Goal: Information Seeking & Learning: Check status

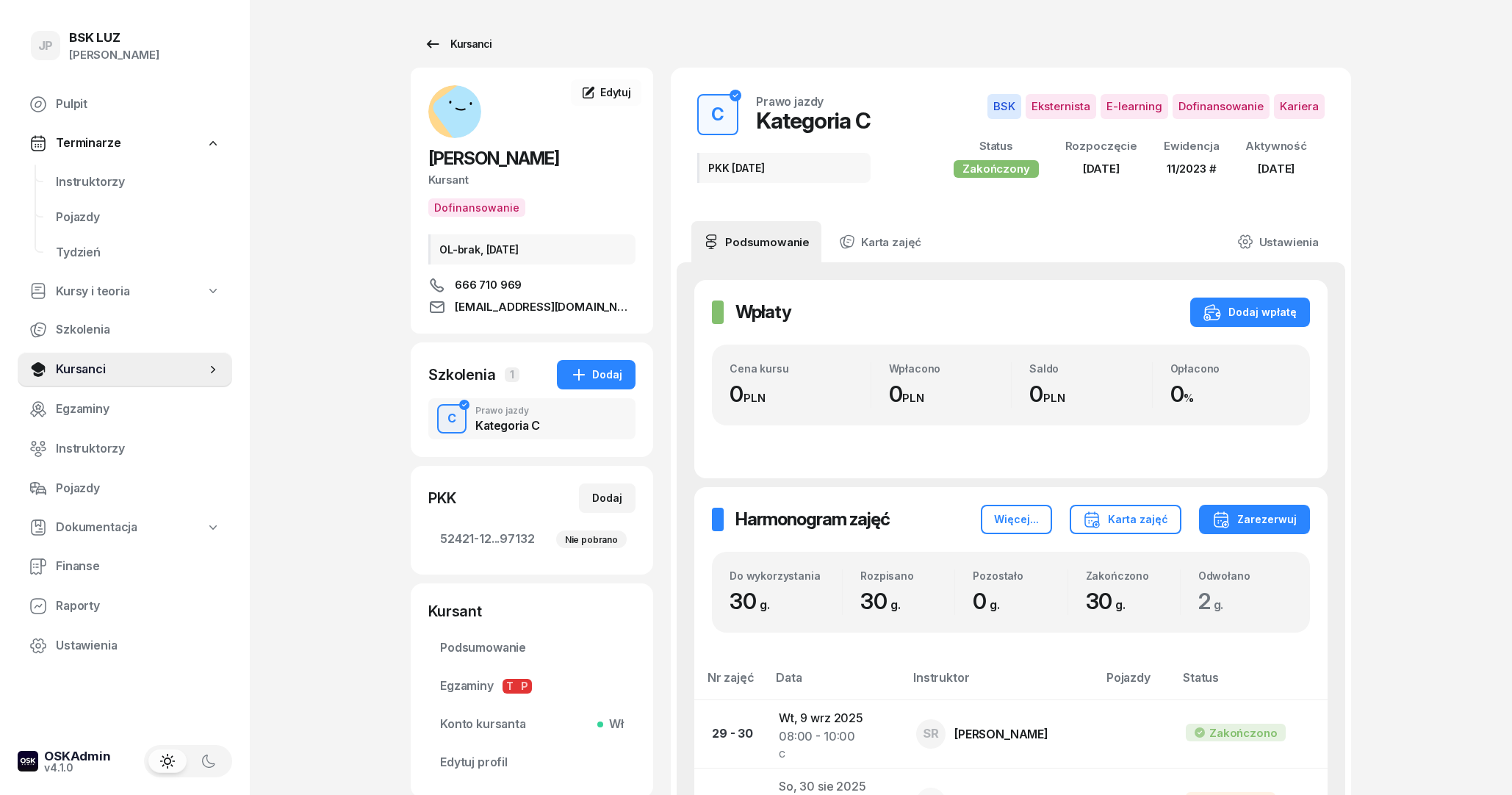
click at [427, 36] on icon at bounding box center [432, 44] width 18 height 18
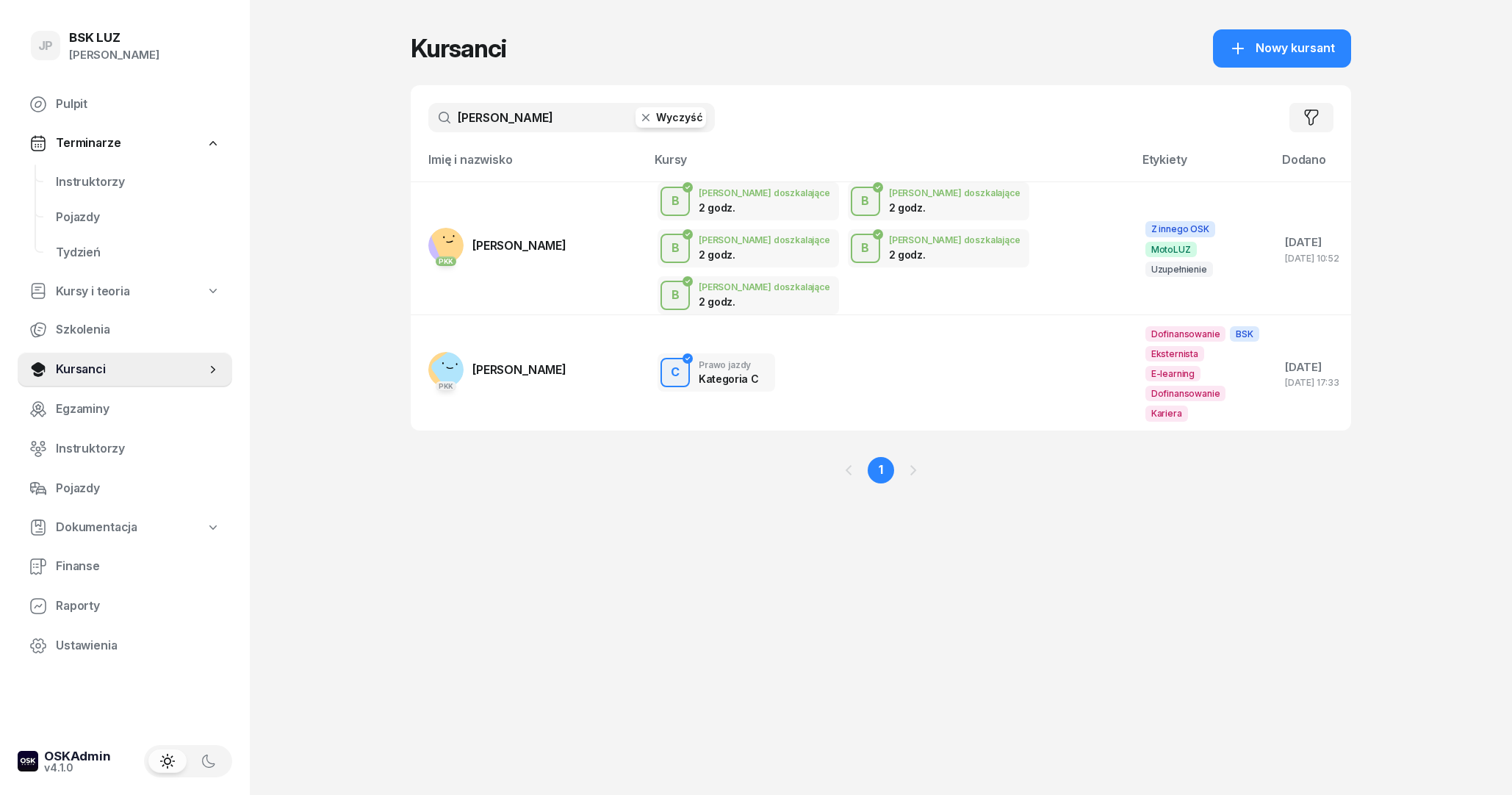
click at [689, 120] on button "Wyczyść" at bounding box center [670, 118] width 70 height 20
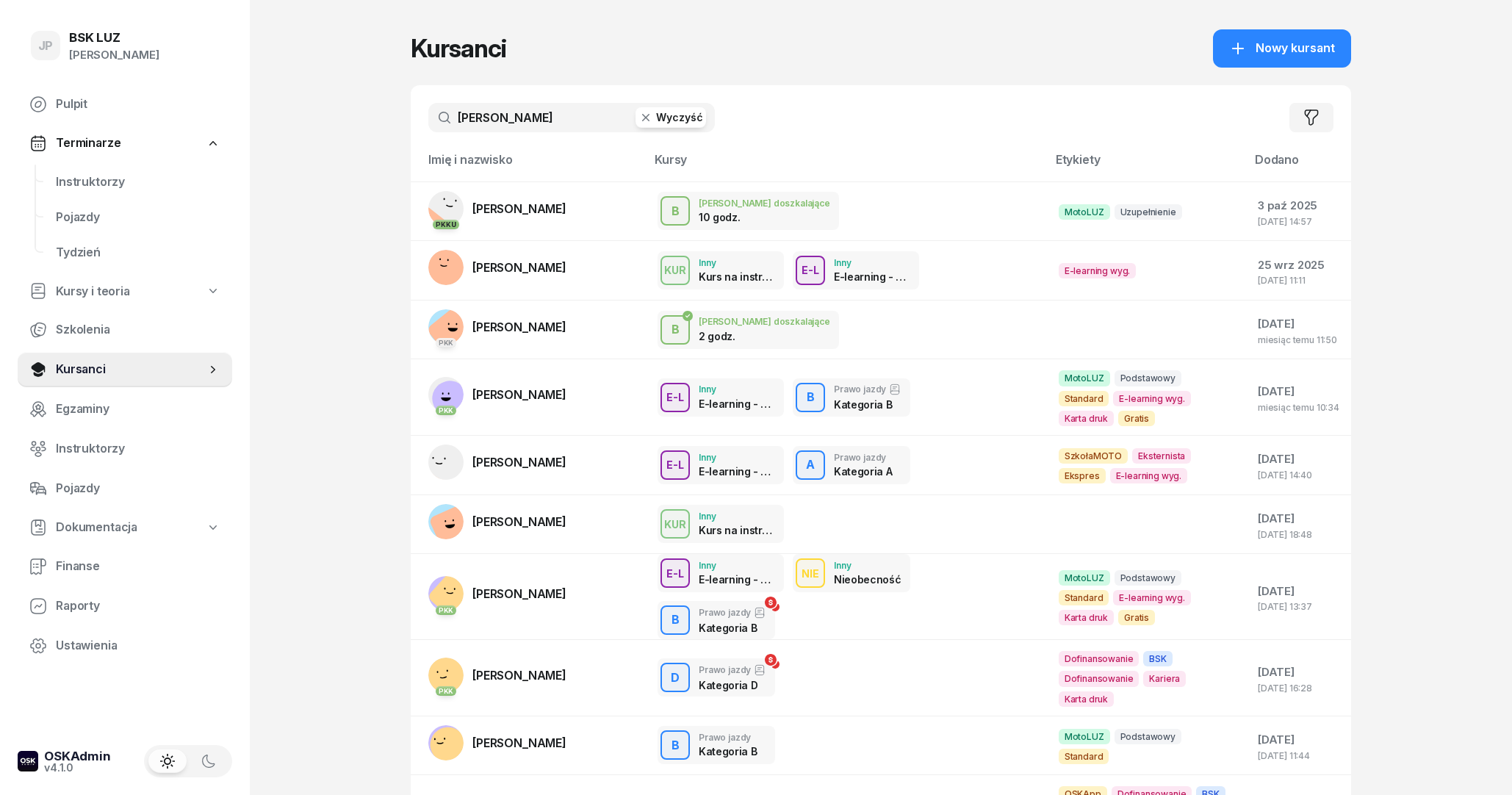
click at [545, 119] on input "[PERSON_NAME]" at bounding box center [571, 118] width 287 height 30
type input "[PERSON_NAME]"
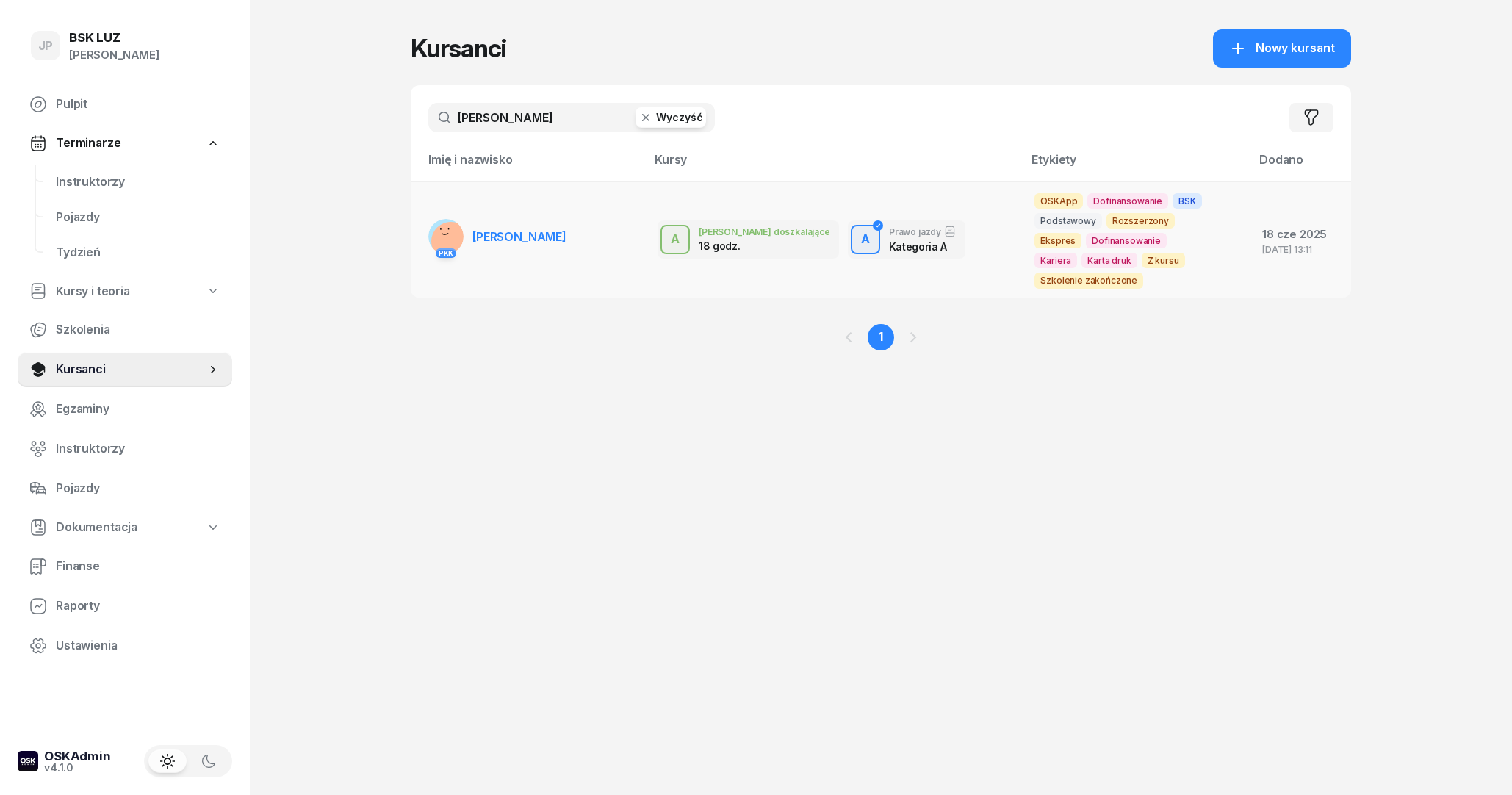
click at [505, 244] on link "PKK [PERSON_NAME]" at bounding box center [496, 237] width 138 height 36
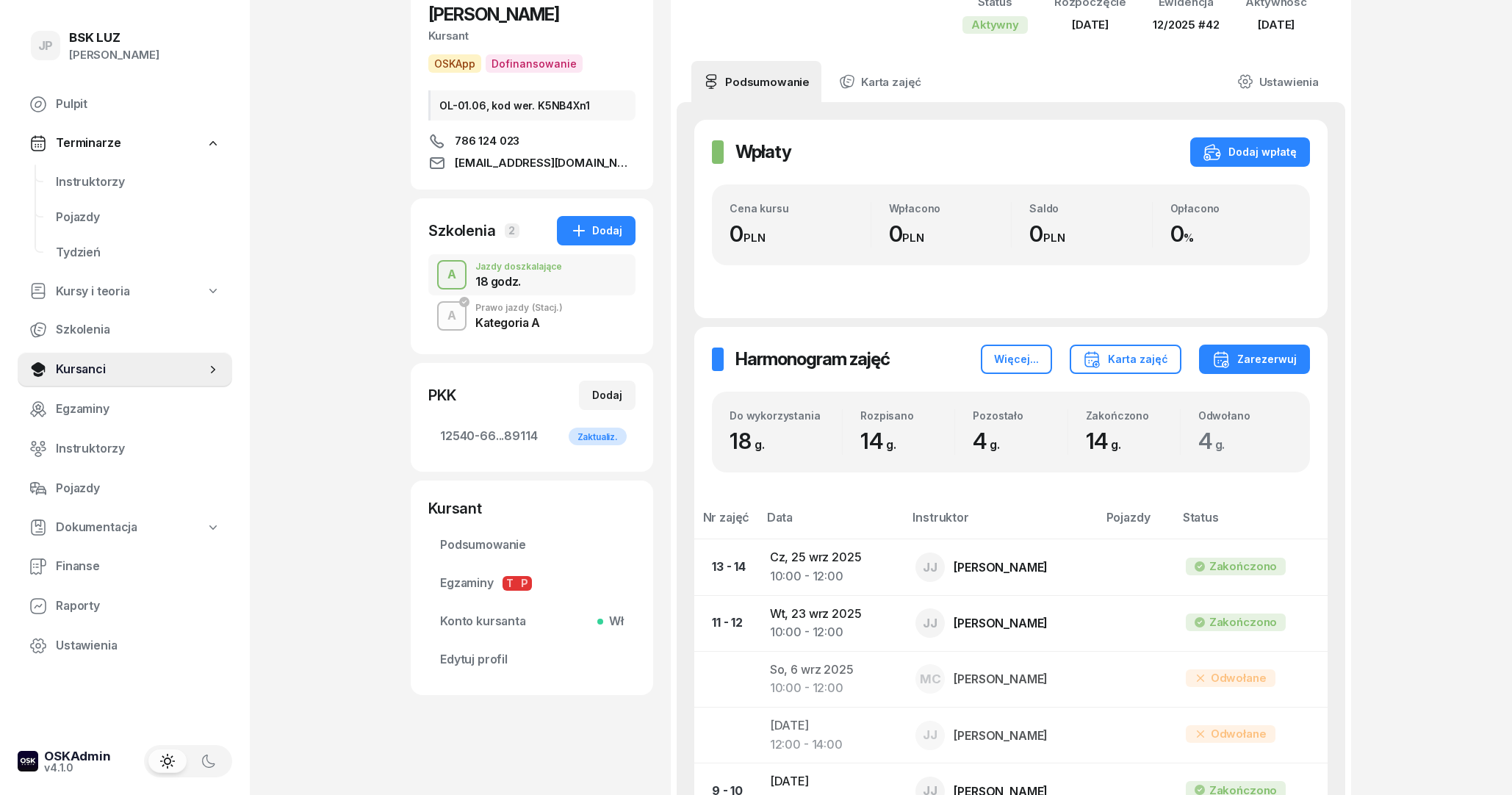
scroll to position [129, 0]
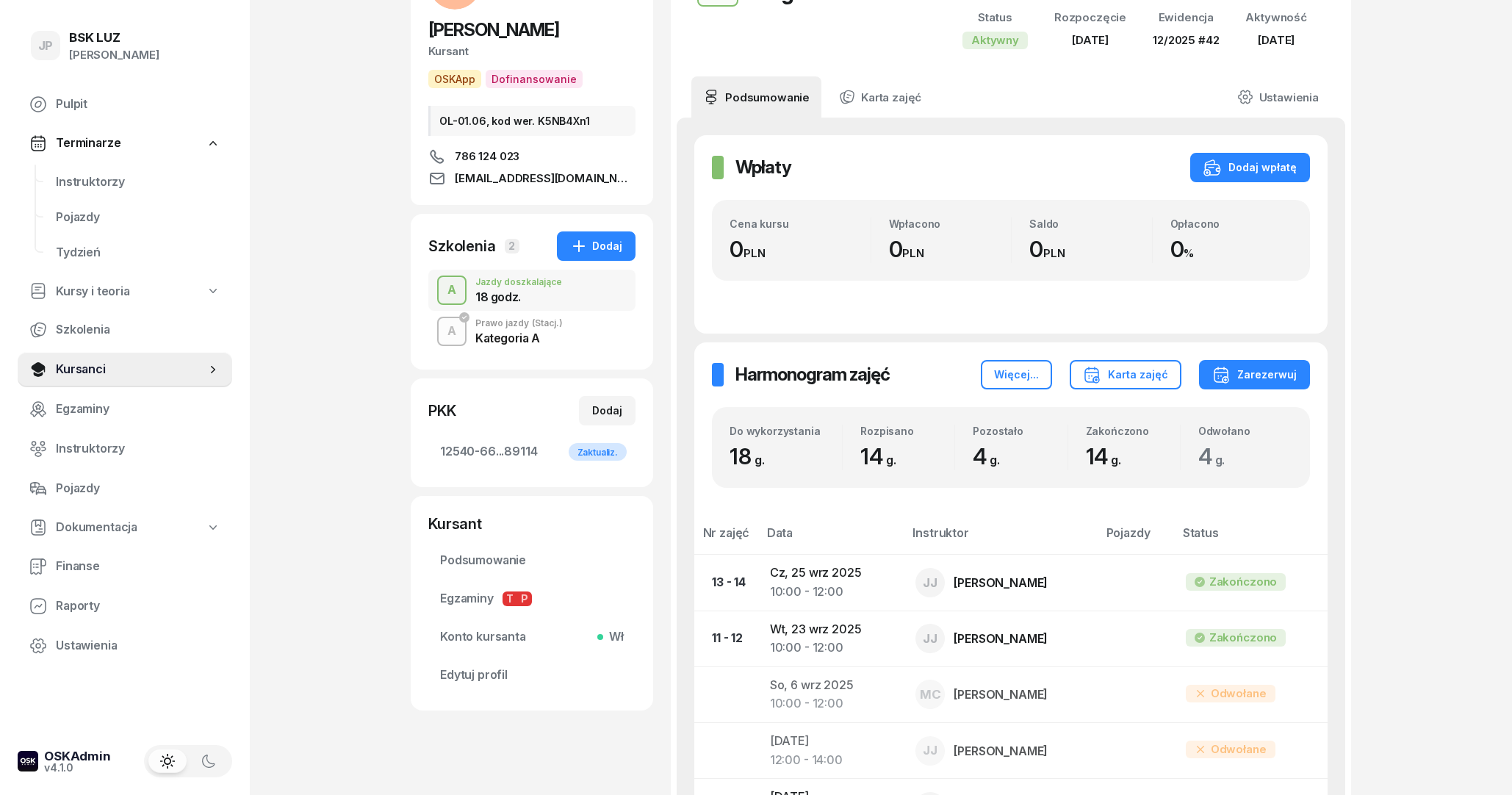
click at [520, 321] on div "Prawo jazdy (Stacj.)" at bounding box center [518, 323] width 87 height 8
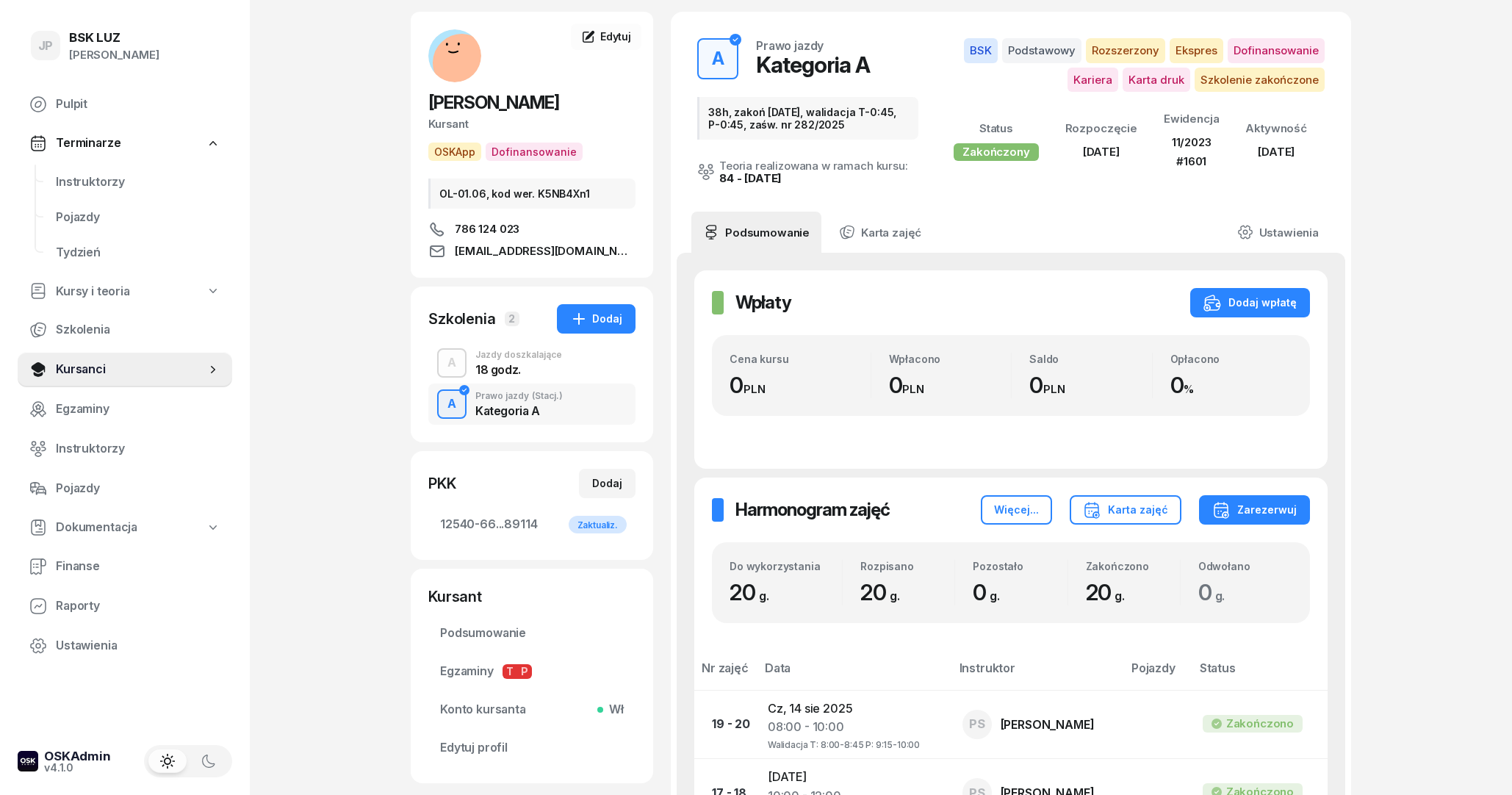
scroll to position [80, 0]
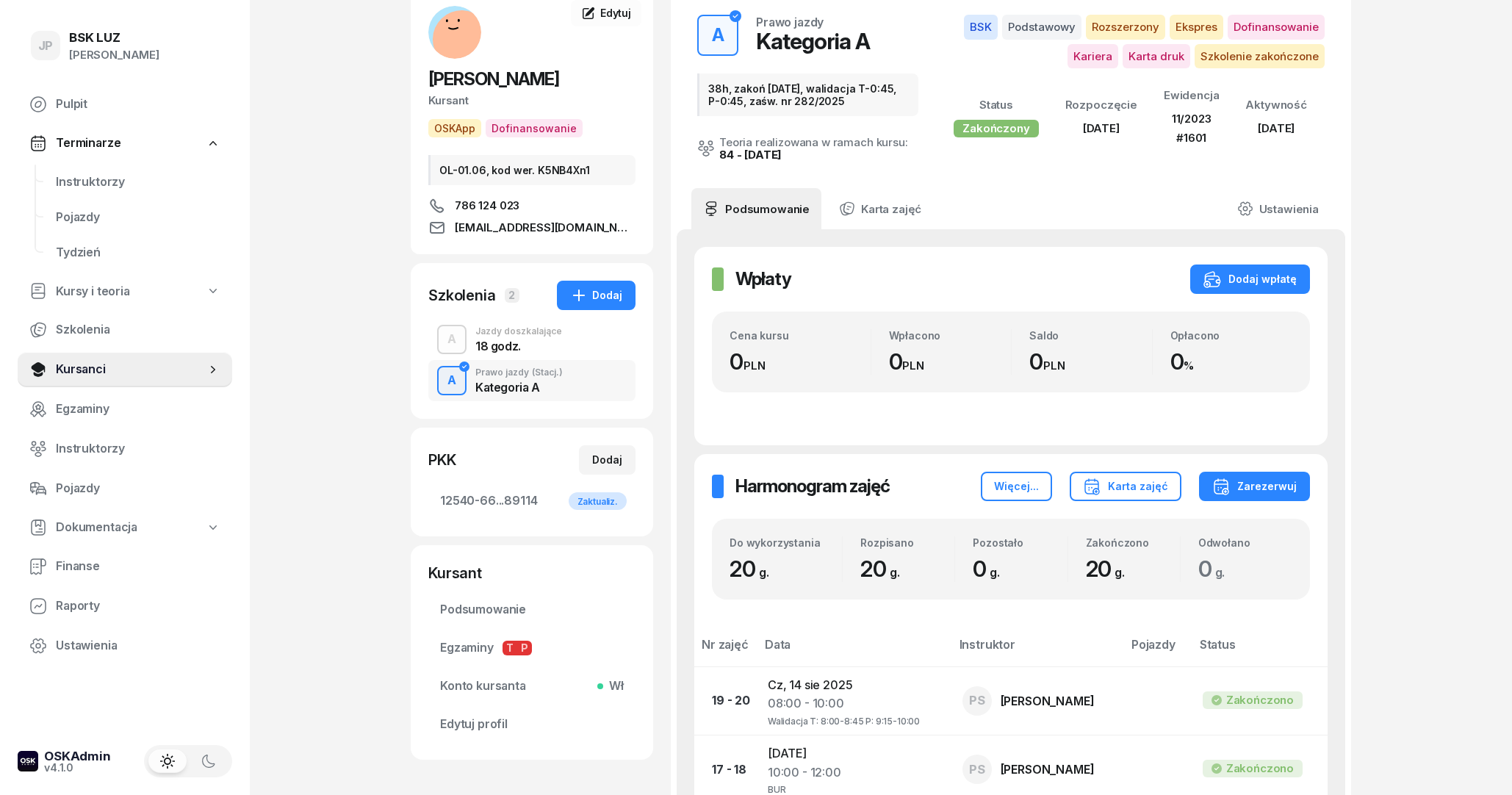
click at [478, 342] on div "18 godz." at bounding box center [518, 346] width 87 height 12
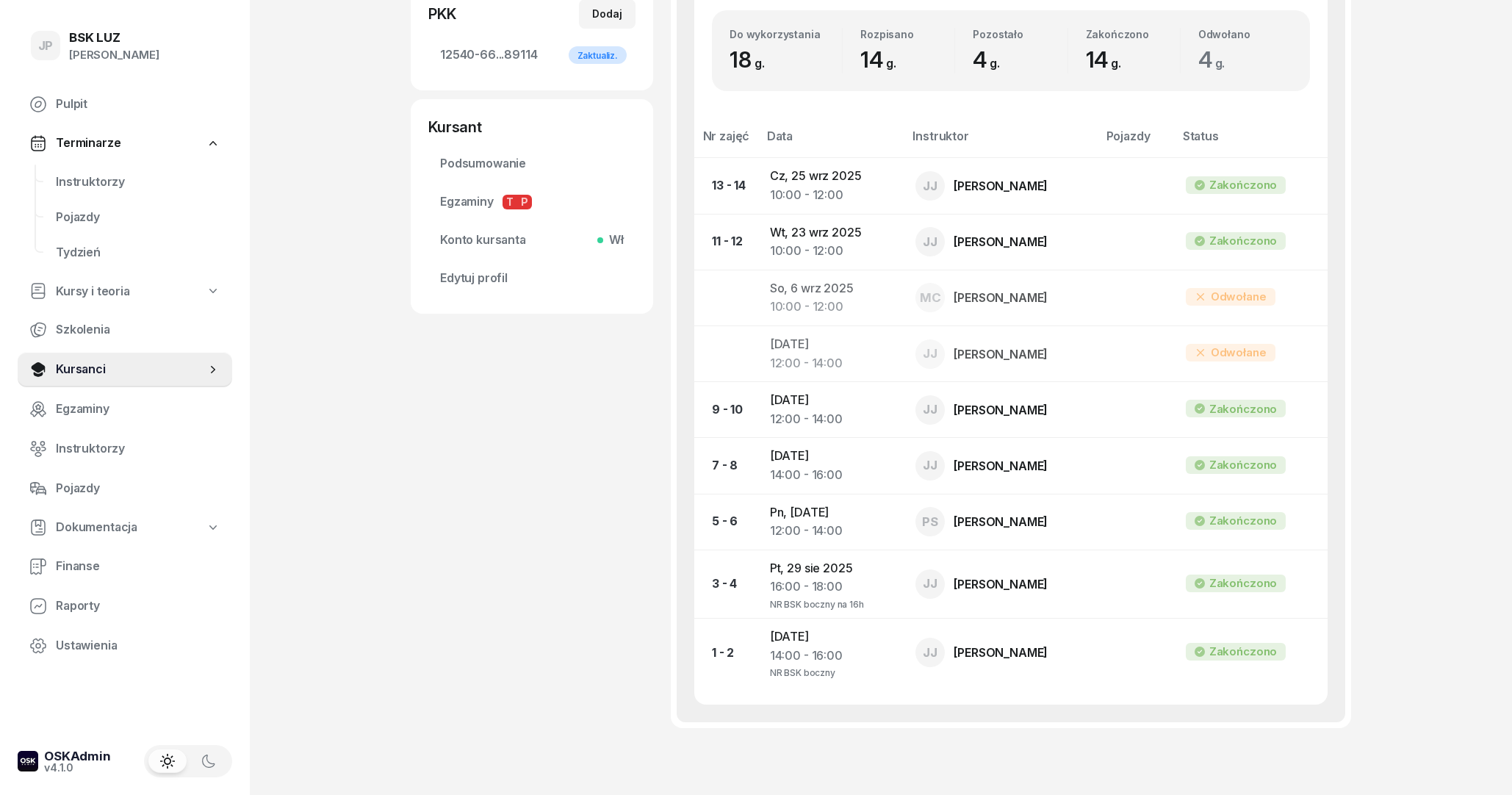
scroll to position [129, 0]
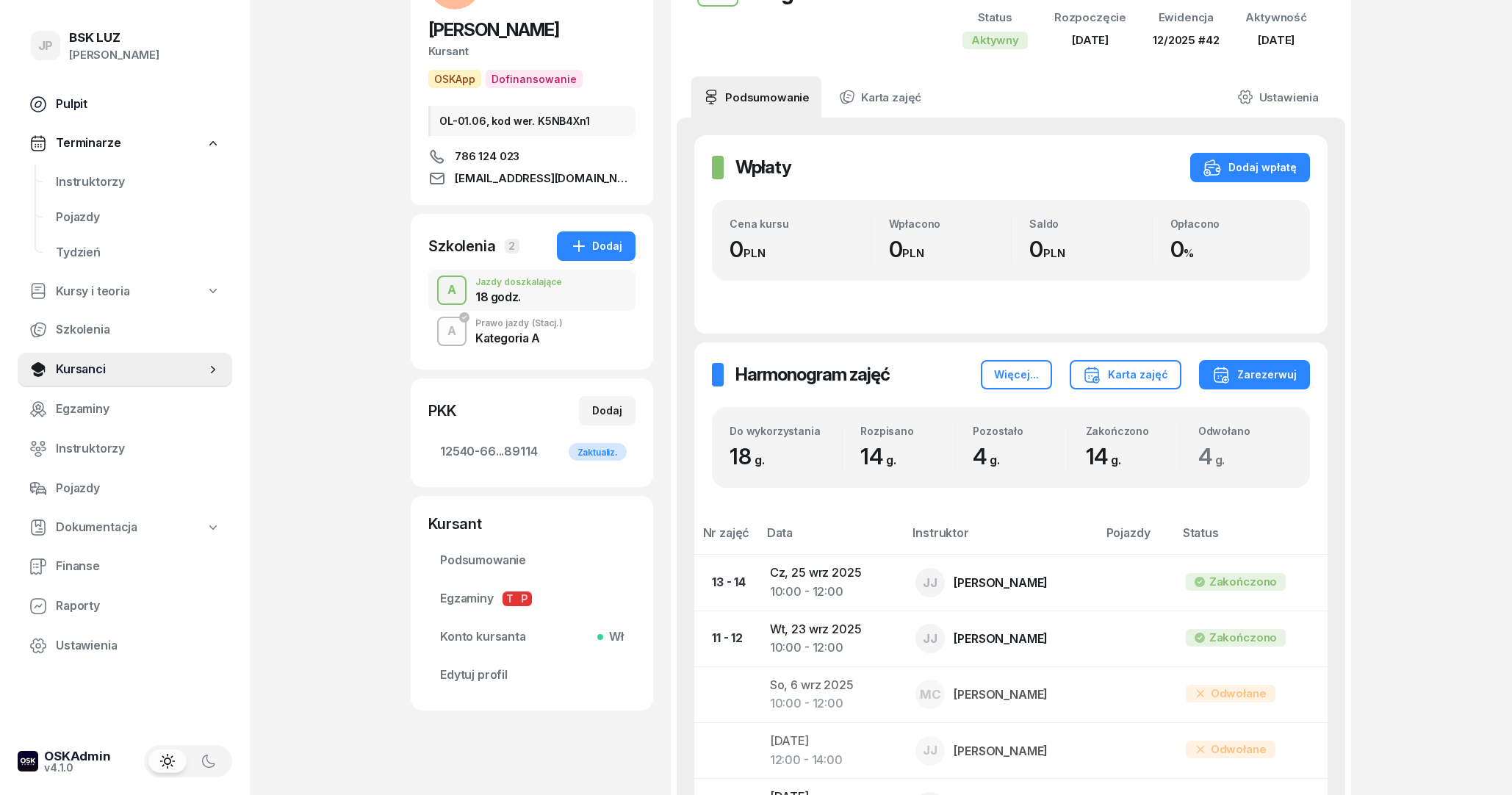
click at [95, 88] on link "Pulpit" at bounding box center [125, 105] width 215 height 36
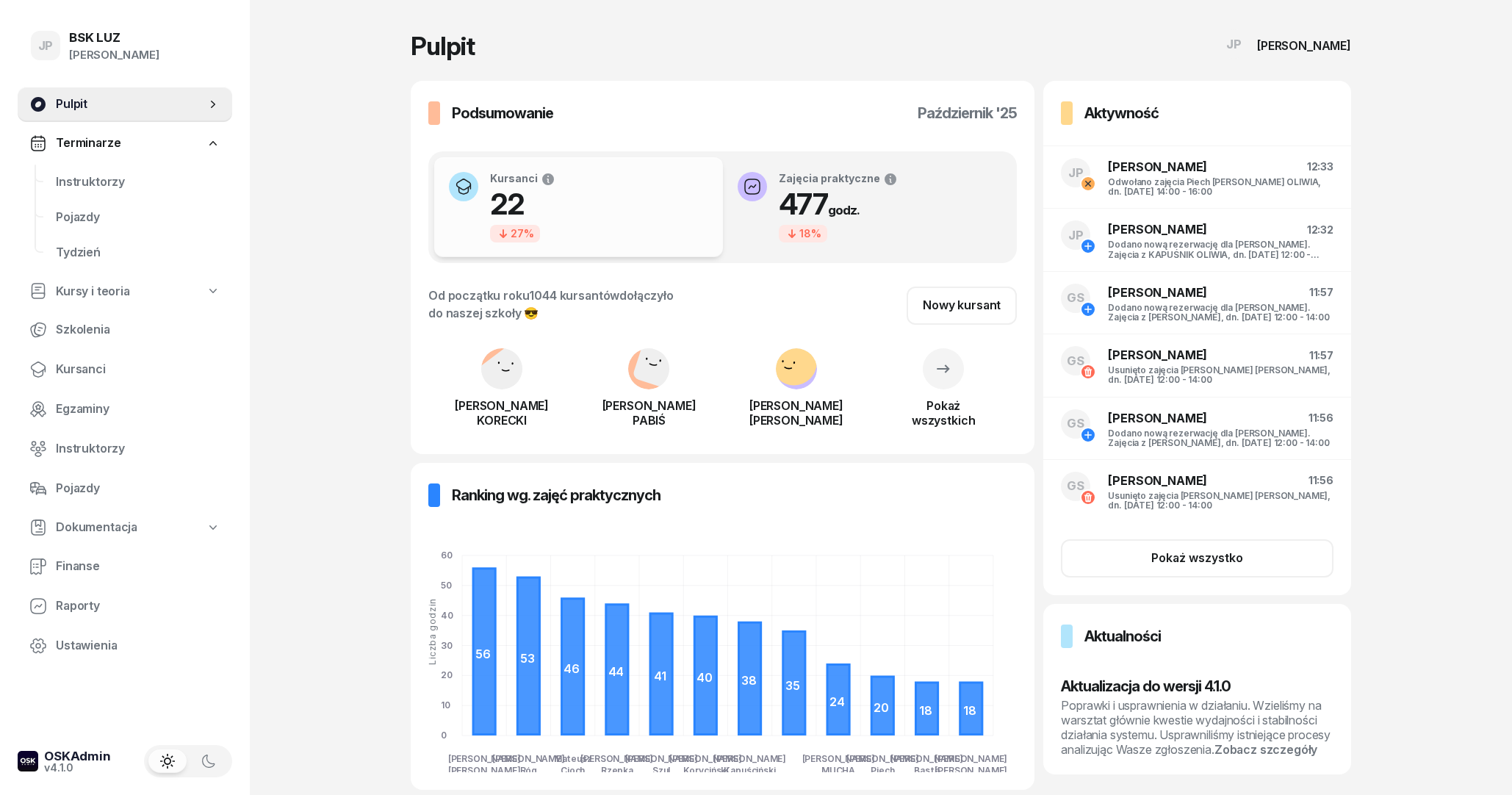
click at [110, 108] on span "Pulpit" at bounding box center [130, 104] width 150 height 19
click at [87, 367] on span "Kursanci" at bounding box center [138, 370] width 165 height 19
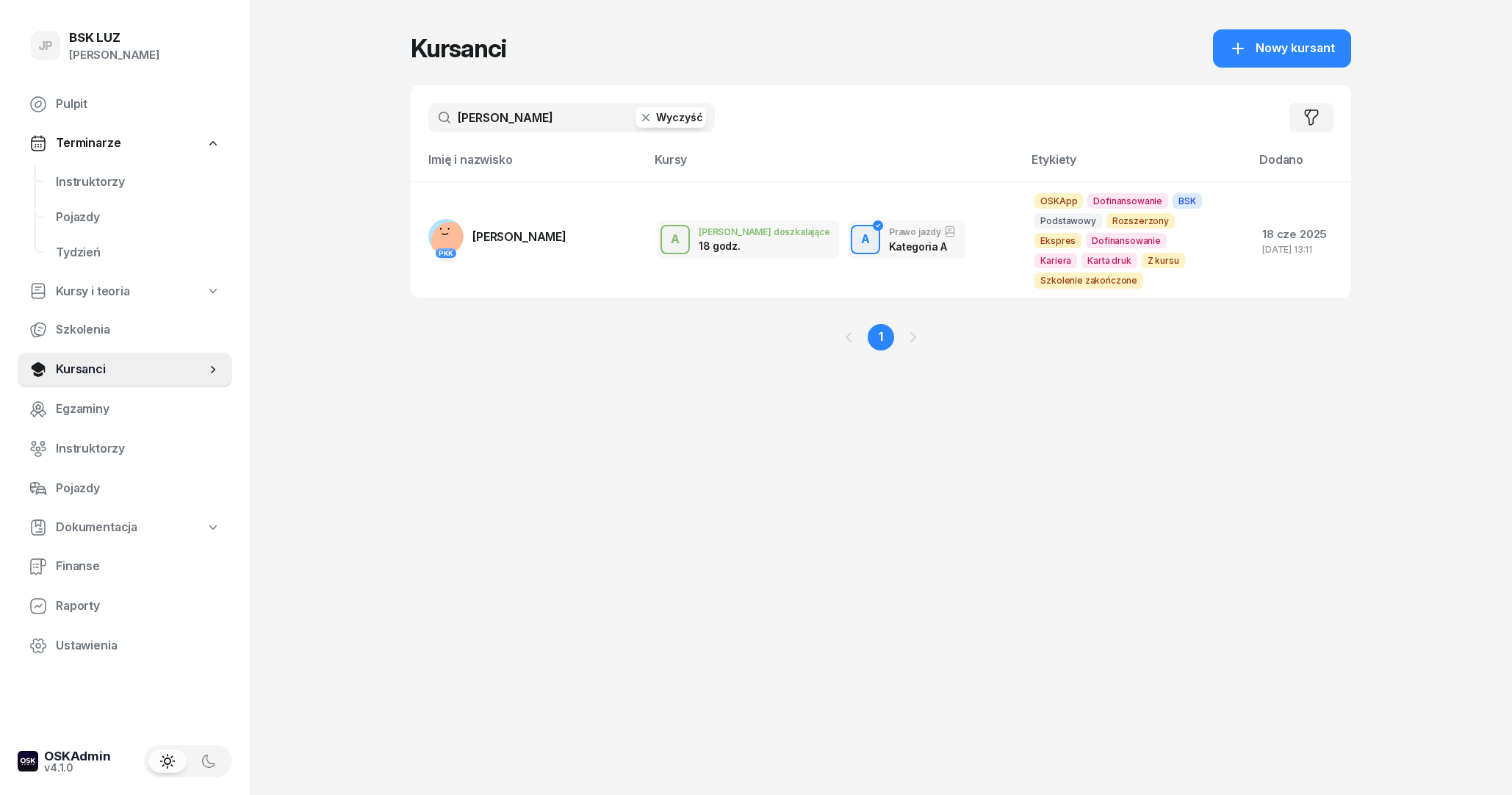
click at [655, 126] on button "Wyczyść" at bounding box center [670, 118] width 70 height 20
click at [573, 126] on input "text" at bounding box center [571, 118] width 287 height 30
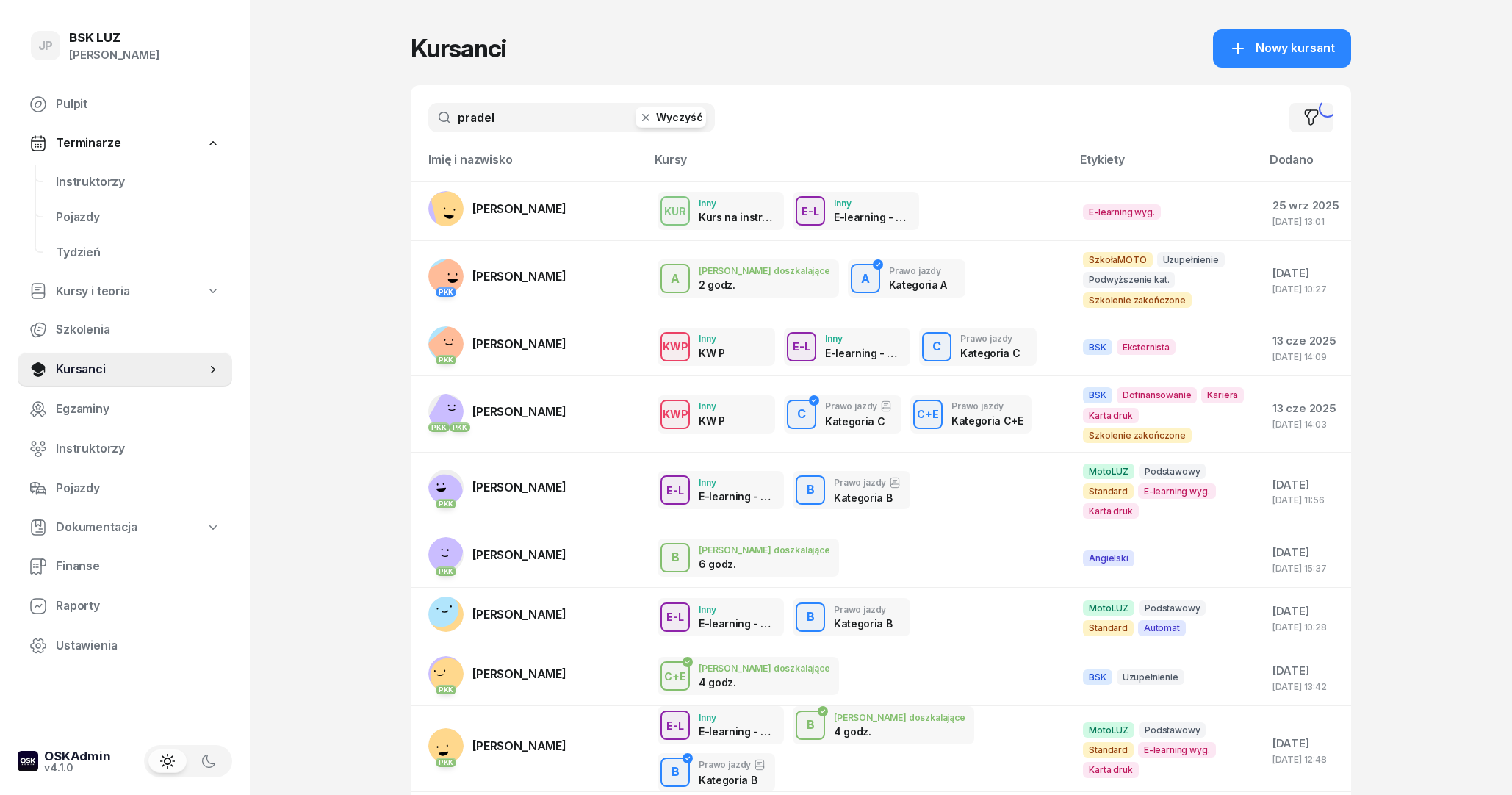
type input "pradel"
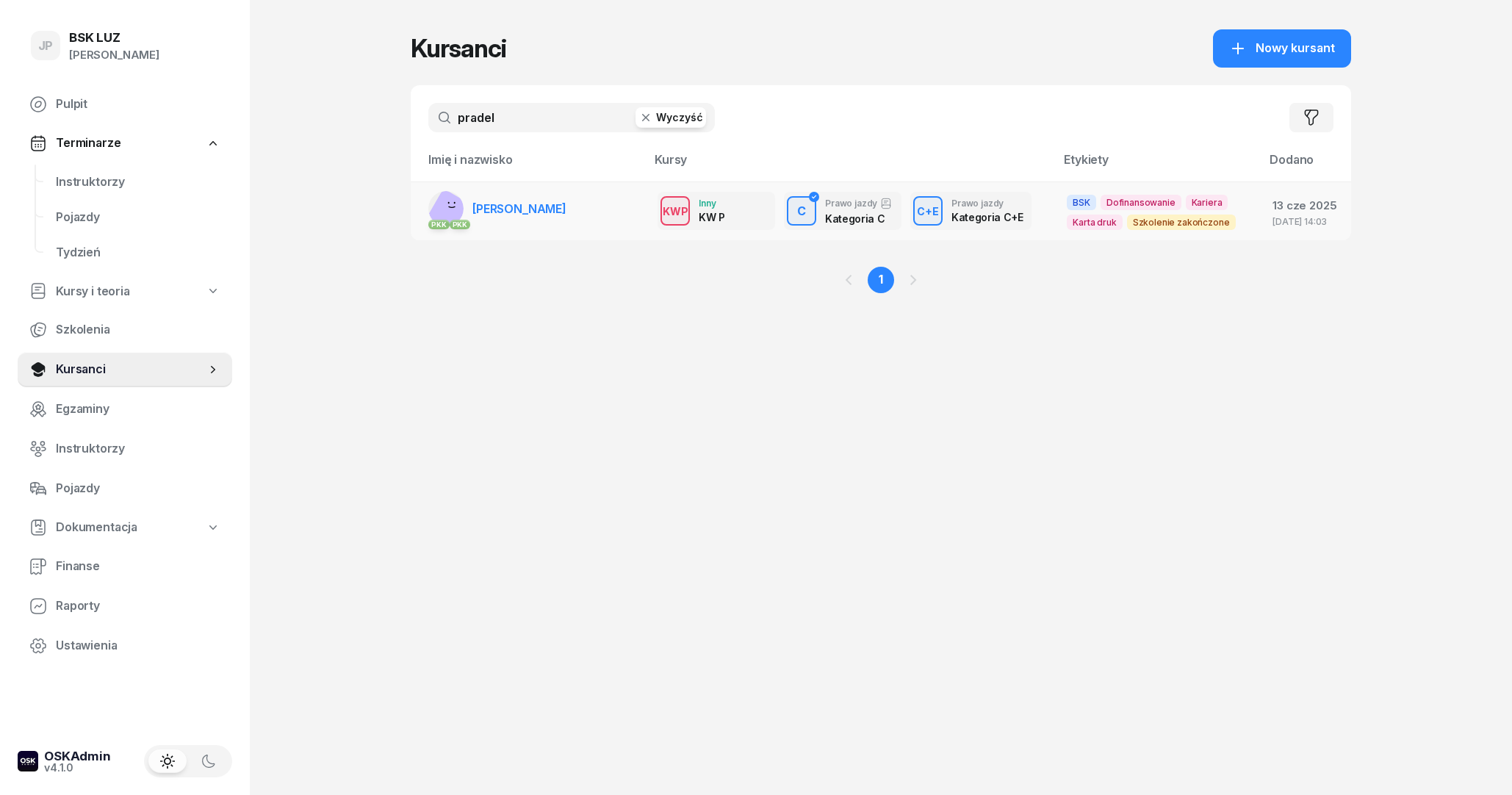
click at [526, 216] on span "[PERSON_NAME]" at bounding box center [519, 208] width 94 height 14
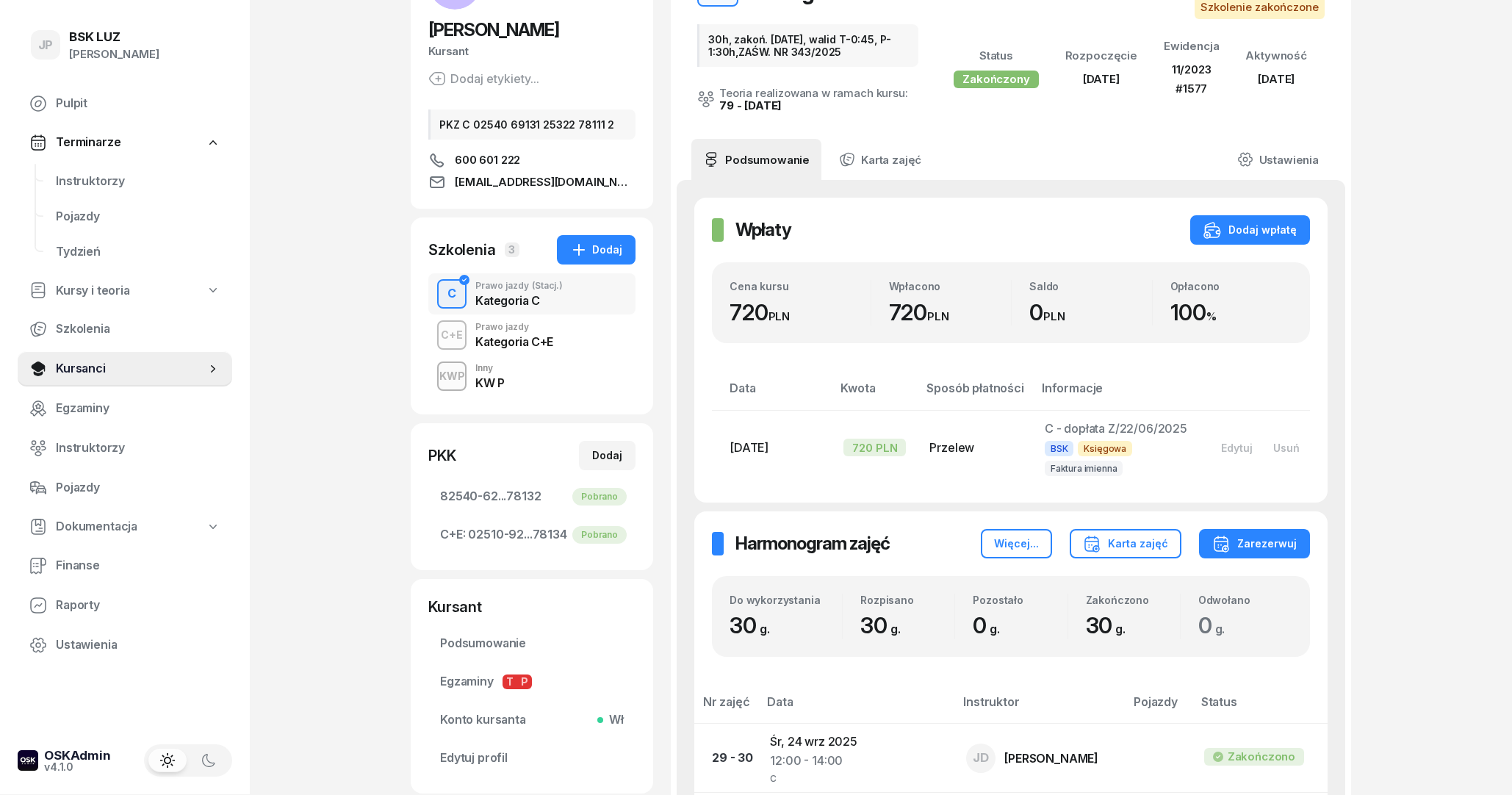
scroll to position [80, 0]
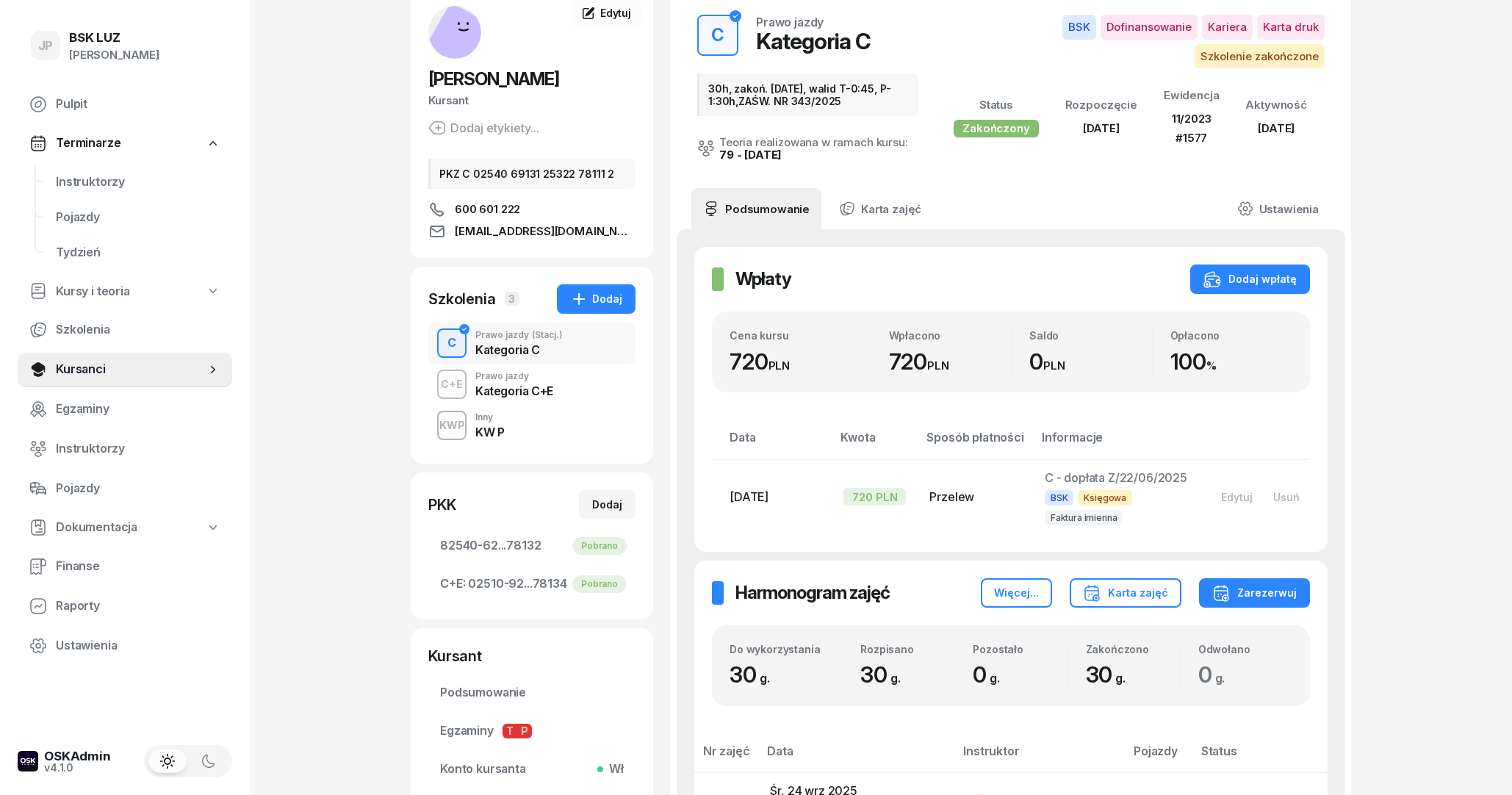
click at [567, 392] on div "C+E Prawo jazdy Kategoria C+E" at bounding box center [531, 384] width 207 height 41
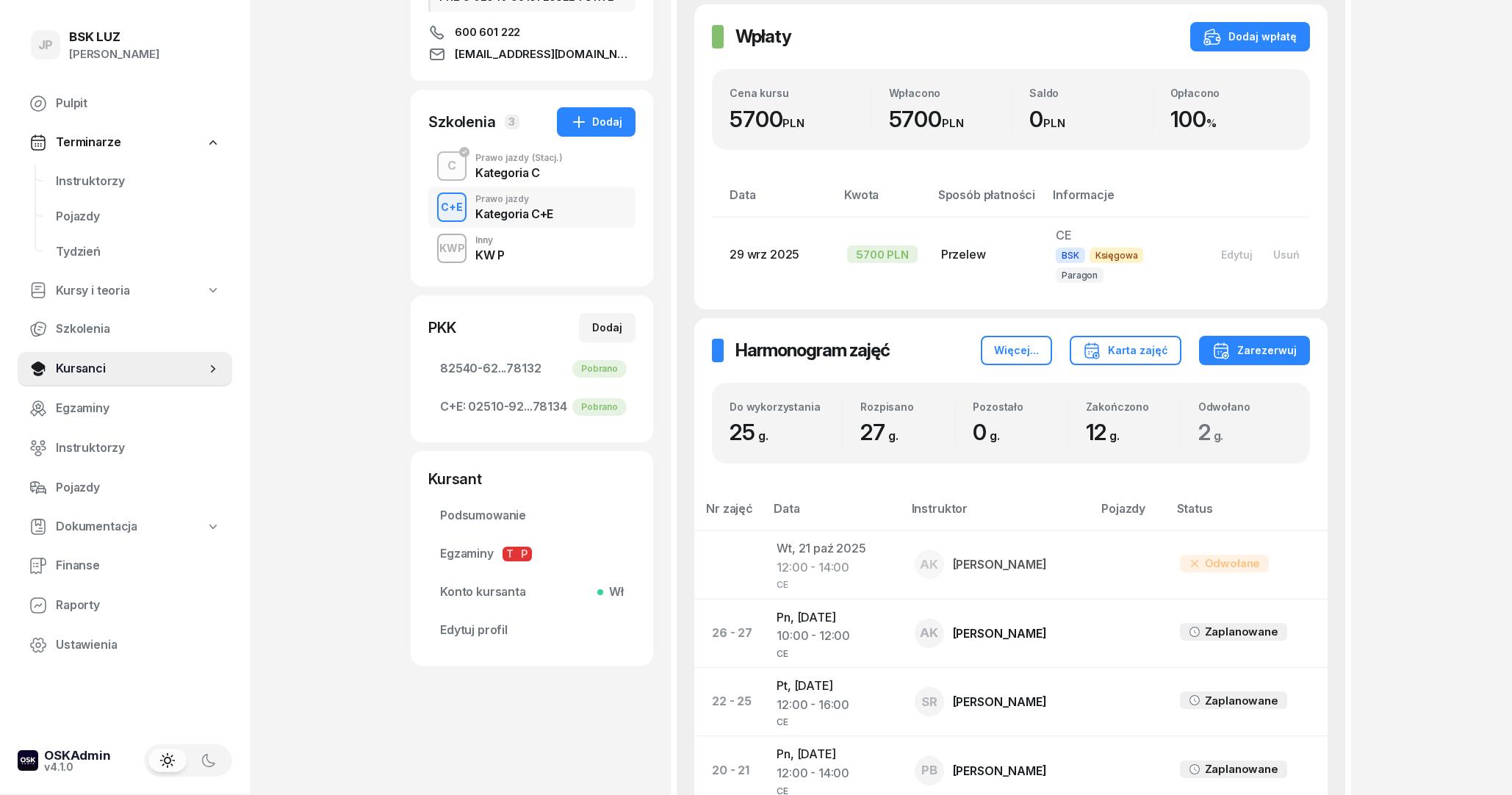
scroll to position [238, 0]
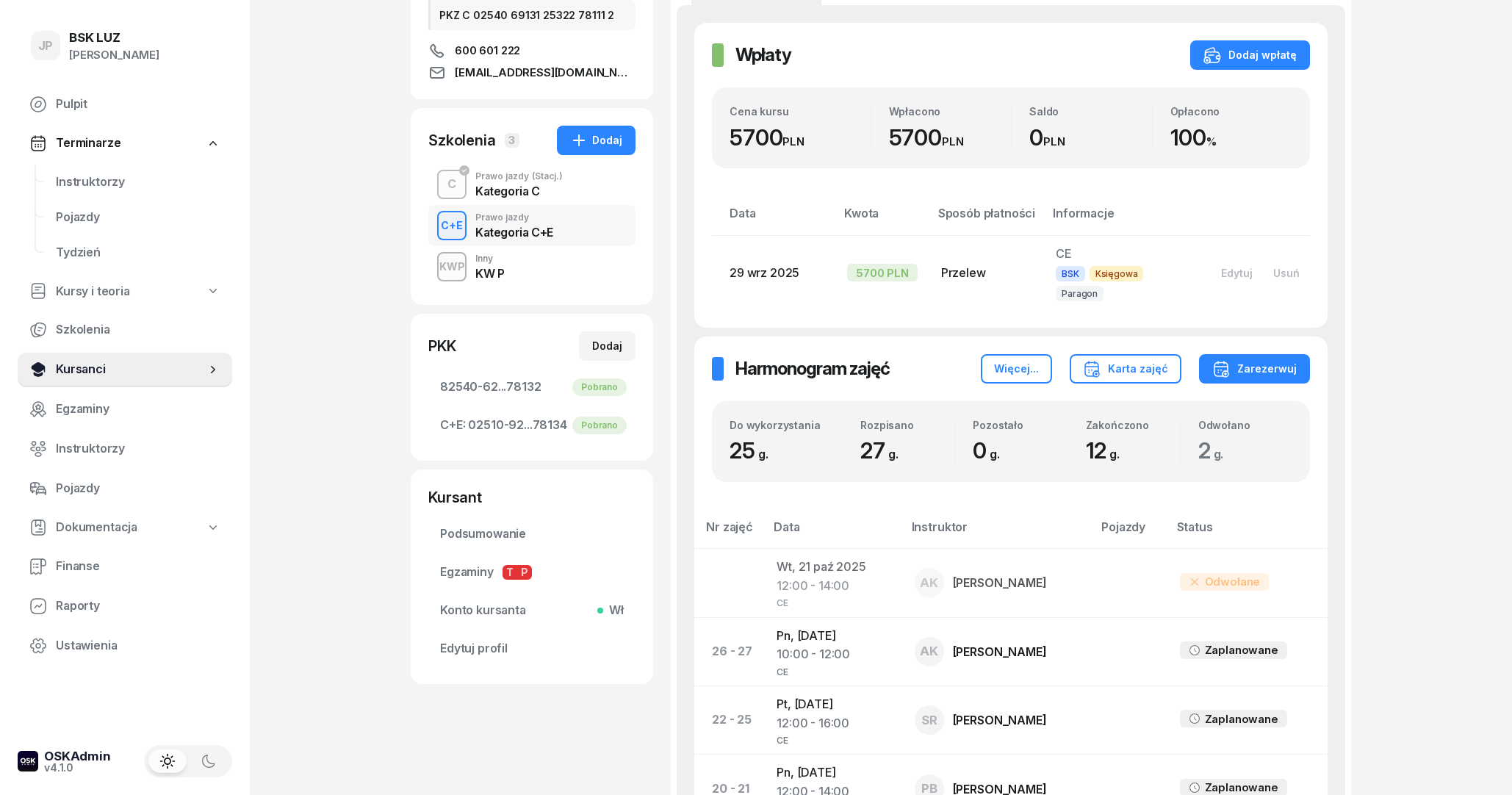
click at [92, 368] on span "Kursanci" at bounding box center [130, 370] width 150 height 19
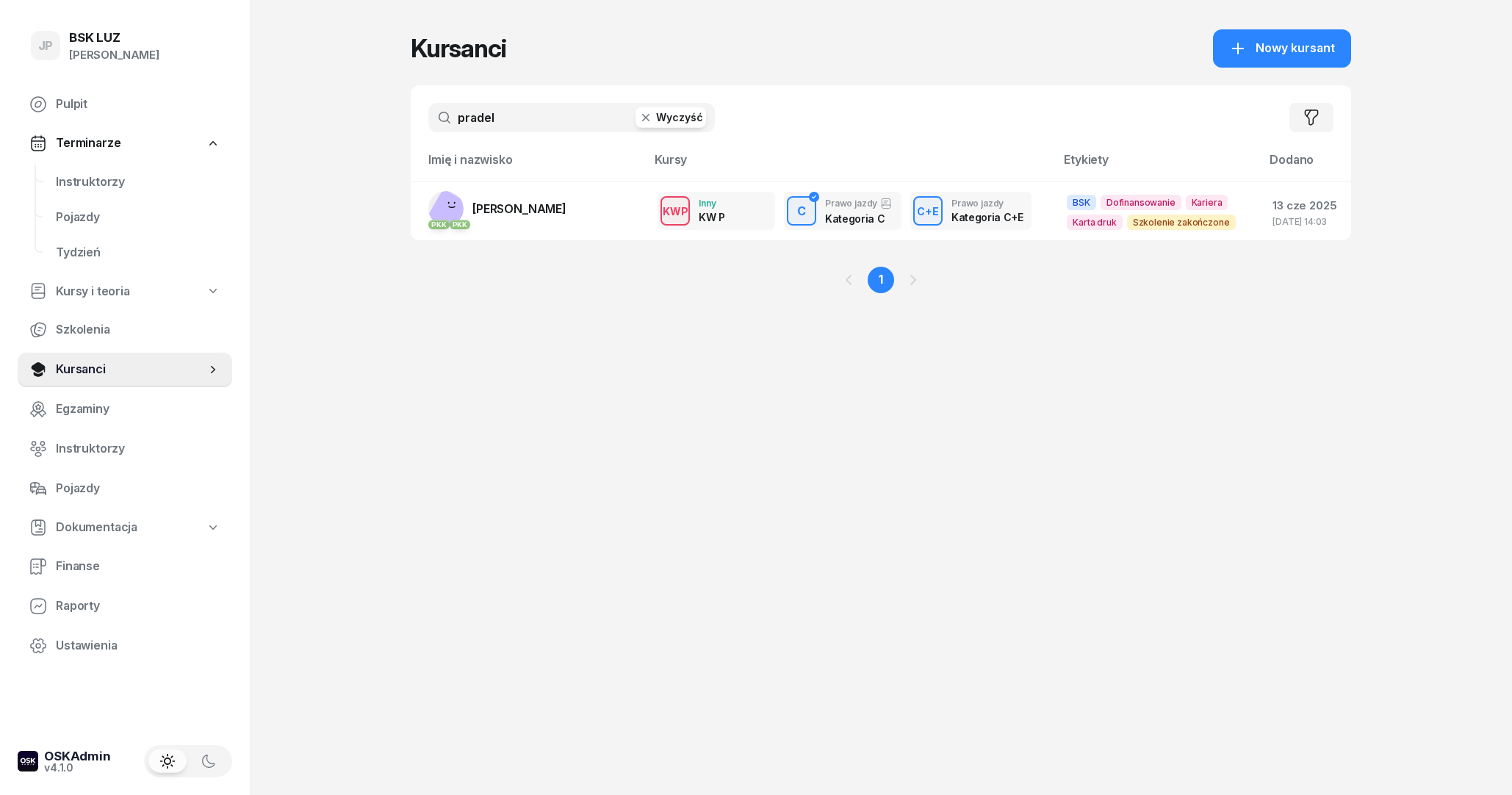
click at [645, 112] on icon "button" at bounding box center [645, 117] width 14 height 14
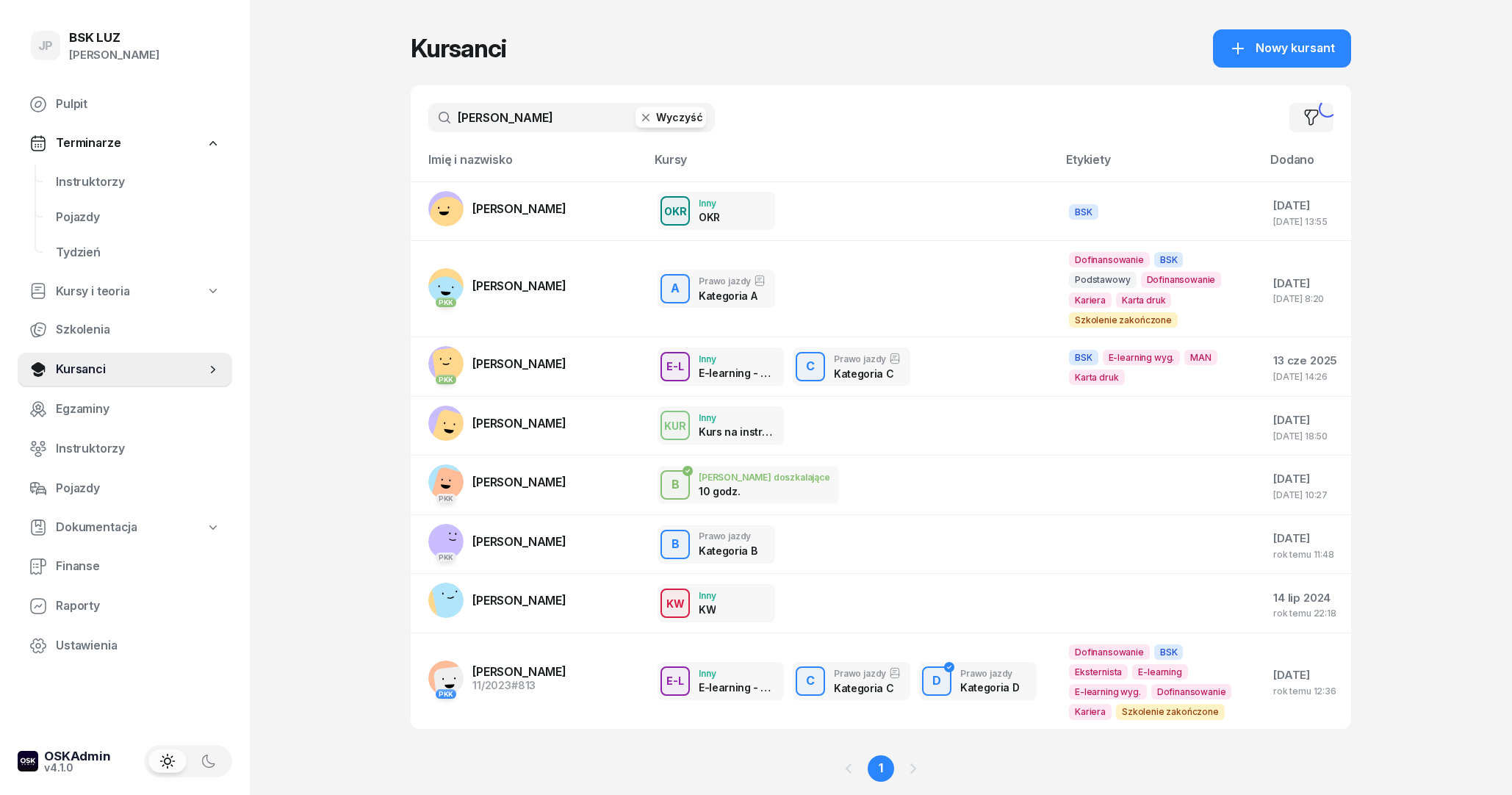
type input "[PERSON_NAME]"
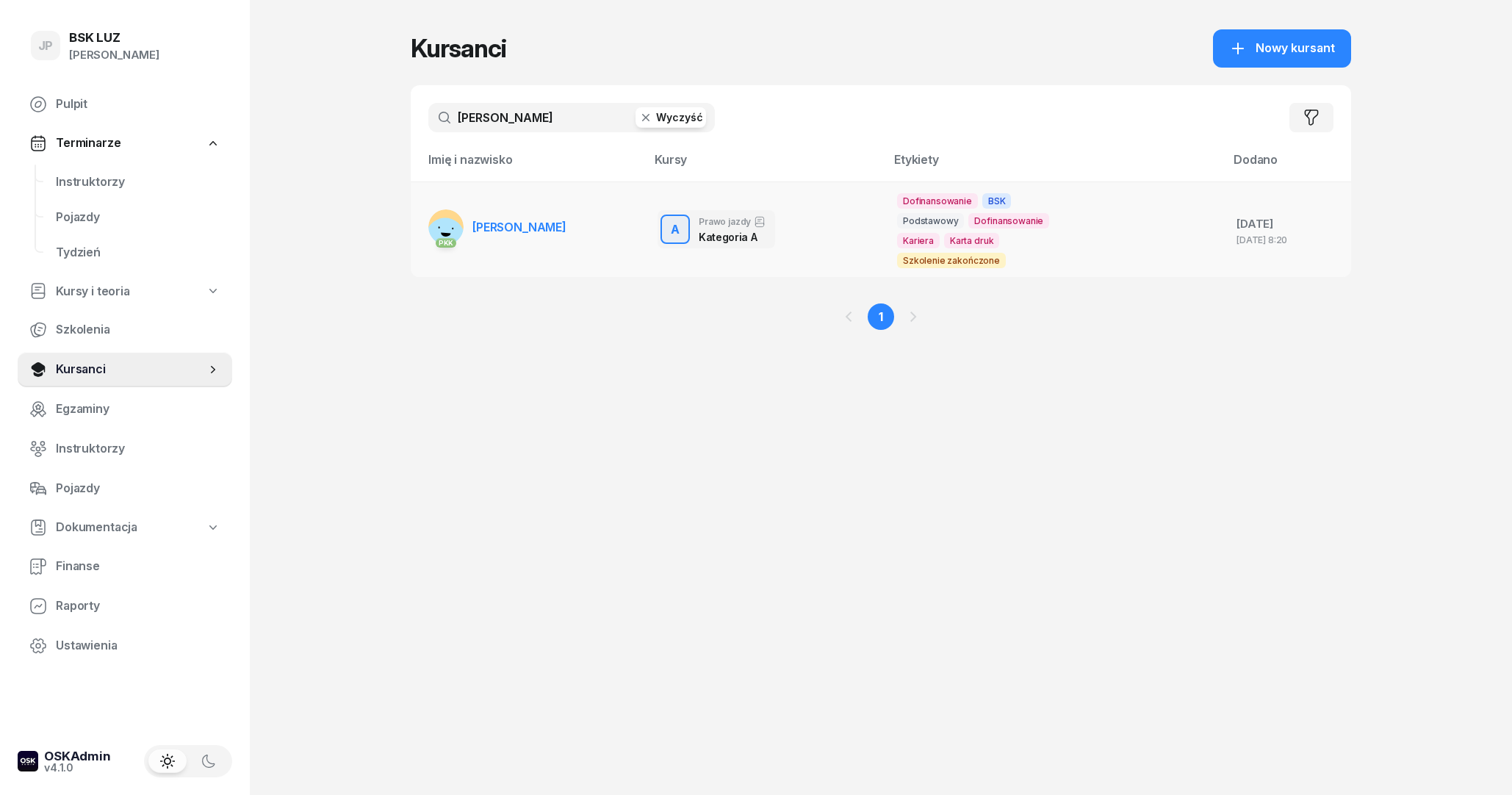
click at [544, 233] on span "[PERSON_NAME]" at bounding box center [519, 227] width 94 height 14
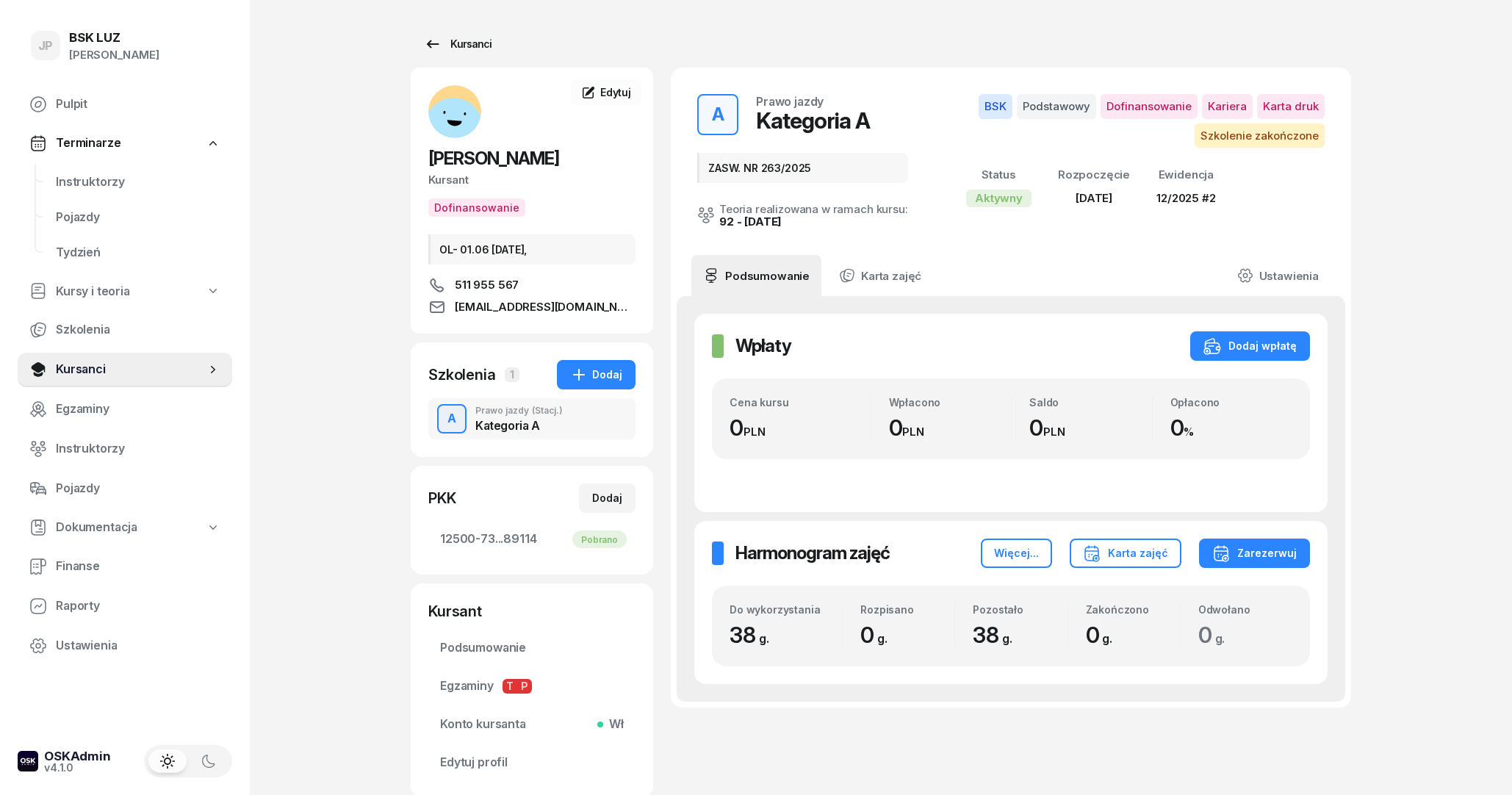
click at [420, 44] on link "Kursanci" at bounding box center [457, 44] width 94 height 30
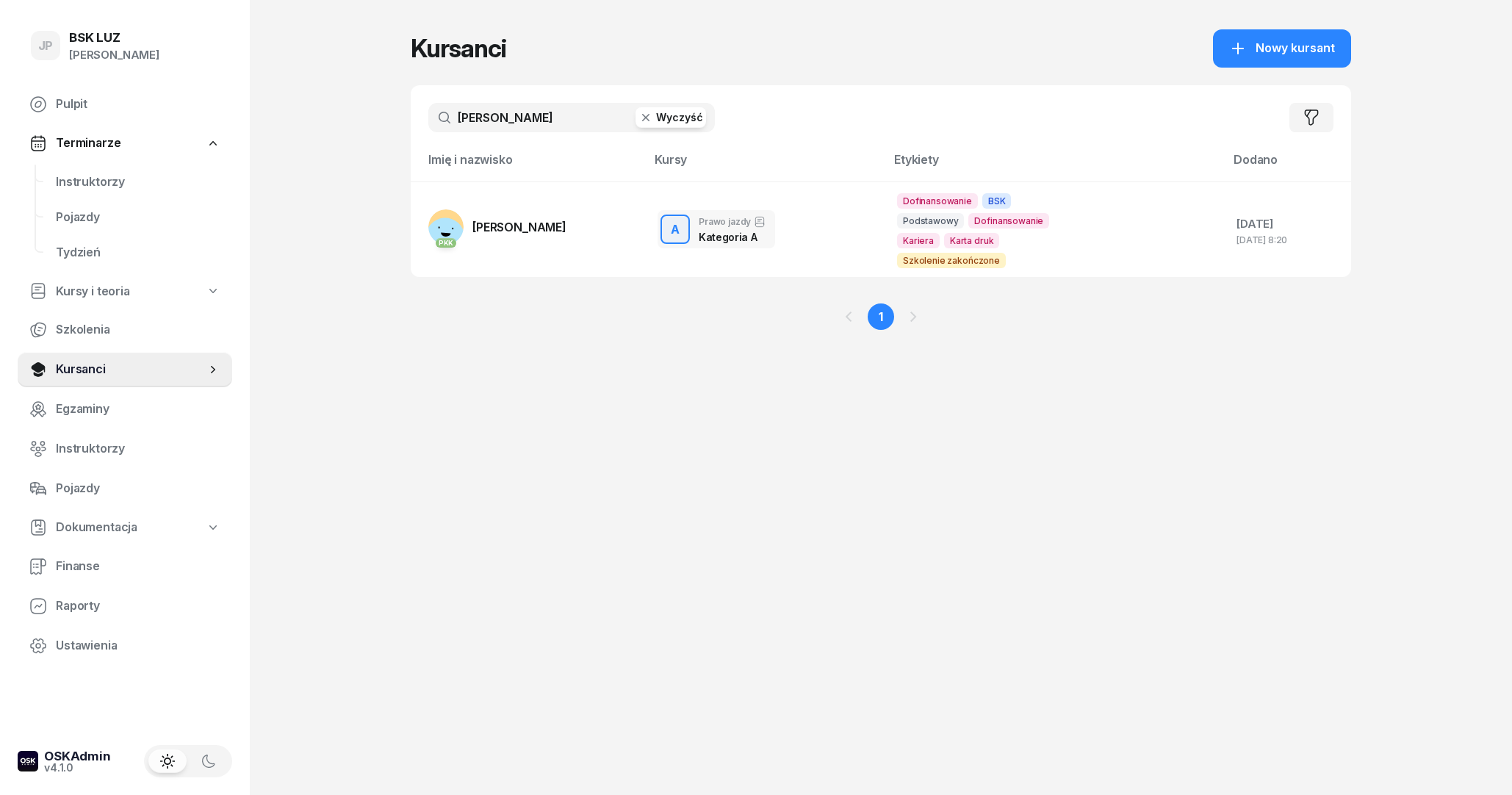
click at [656, 120] on button "Wyczyść" at bounding box center [670, 118] width 70 height 20
type input "stachy"
click at [489, 233] on span "[PERSON_NAME]" at bounding box center [519, 227] width 94 height 14
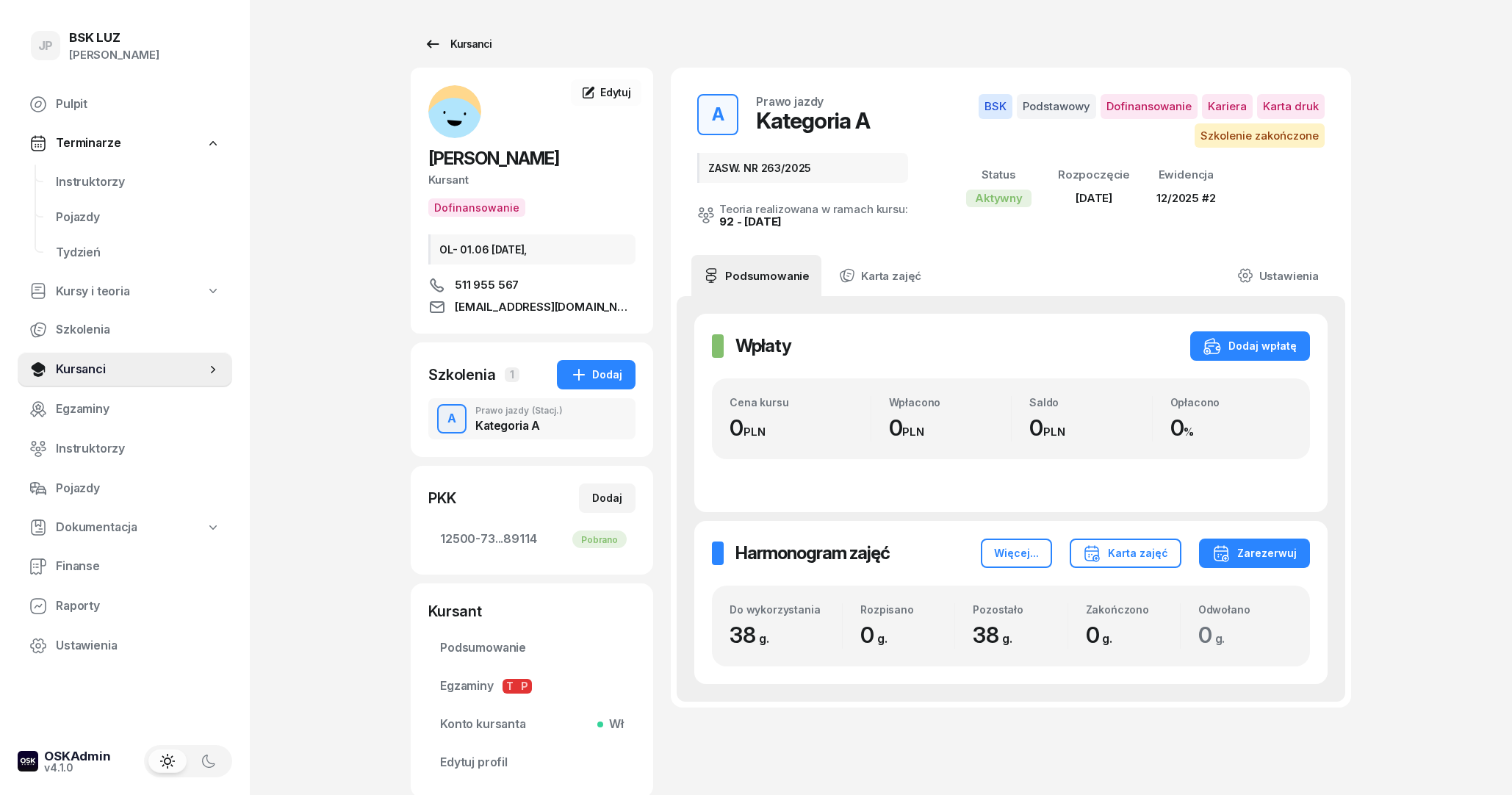
click at [443, 50] on div "Kursanci" at bounding box center [457, 44] width 68 height 18
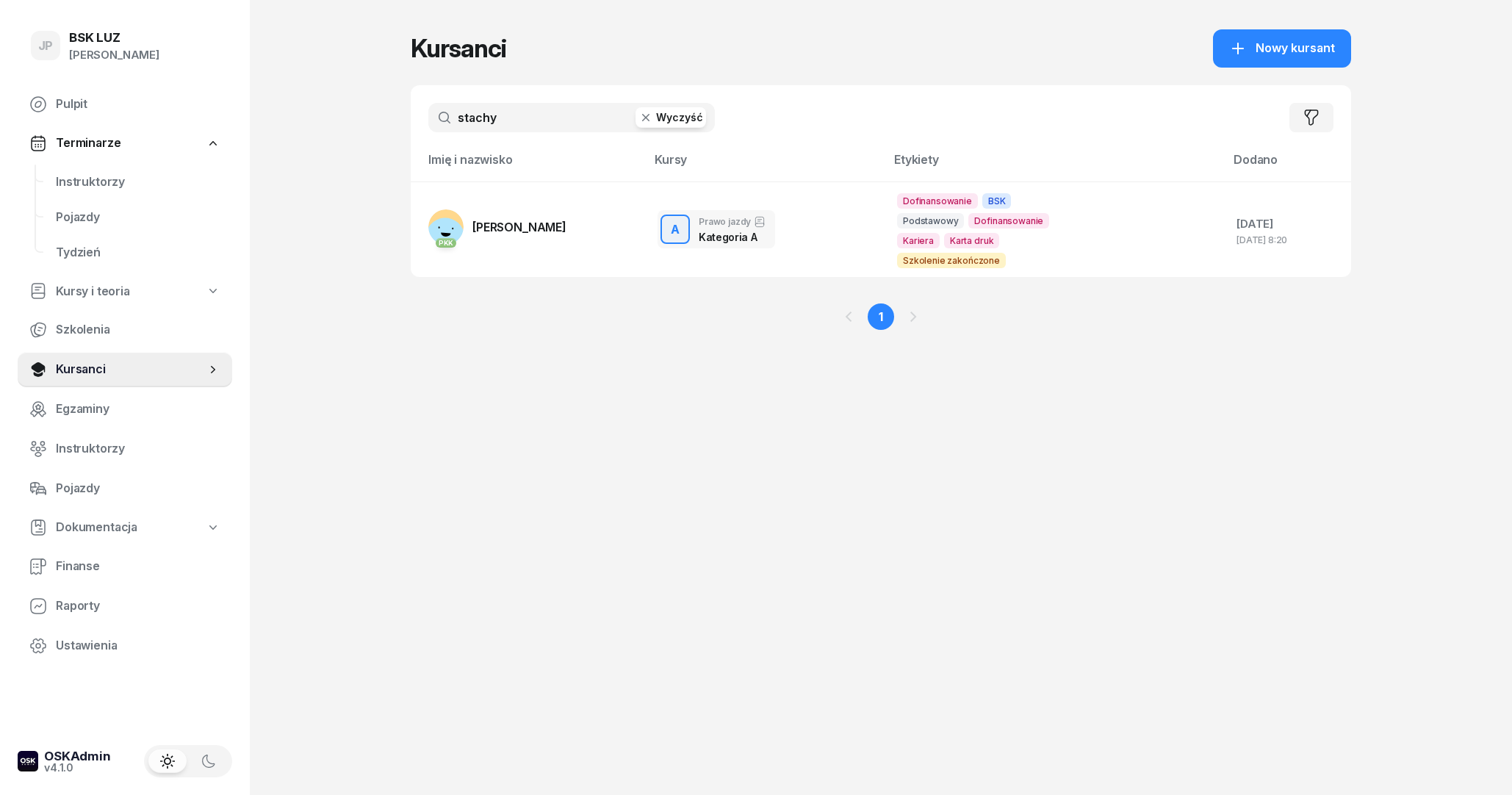
click at [678, 117] on button "Wyczyść" at bounding box center [670, 118] width 70 height 20
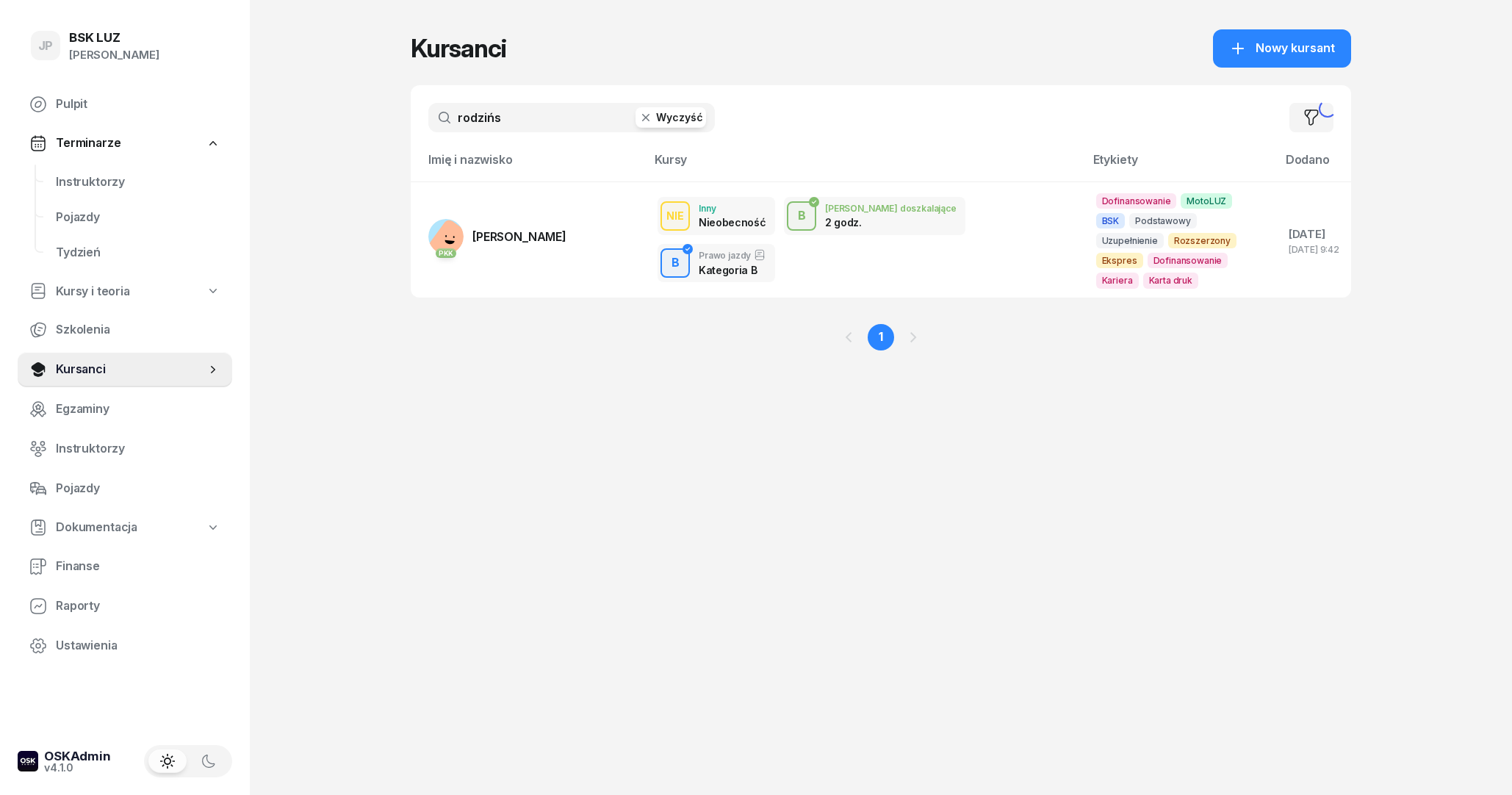
type input "rodzińs"
click at [567, 233] on span "[PERSON_NAME]" at bounding box center [519, 236] width 94 height 14
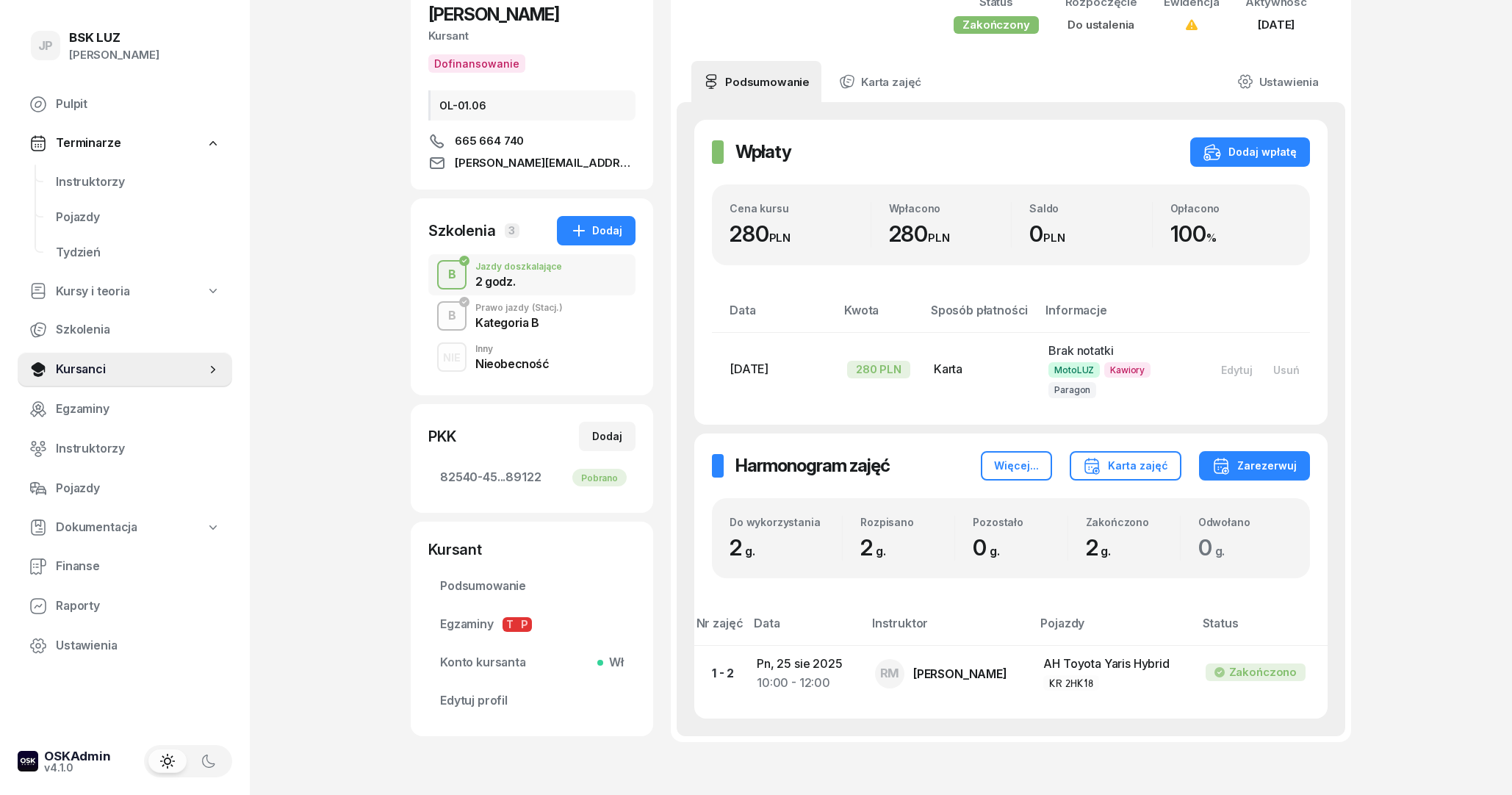
scroll to position [159, 0]
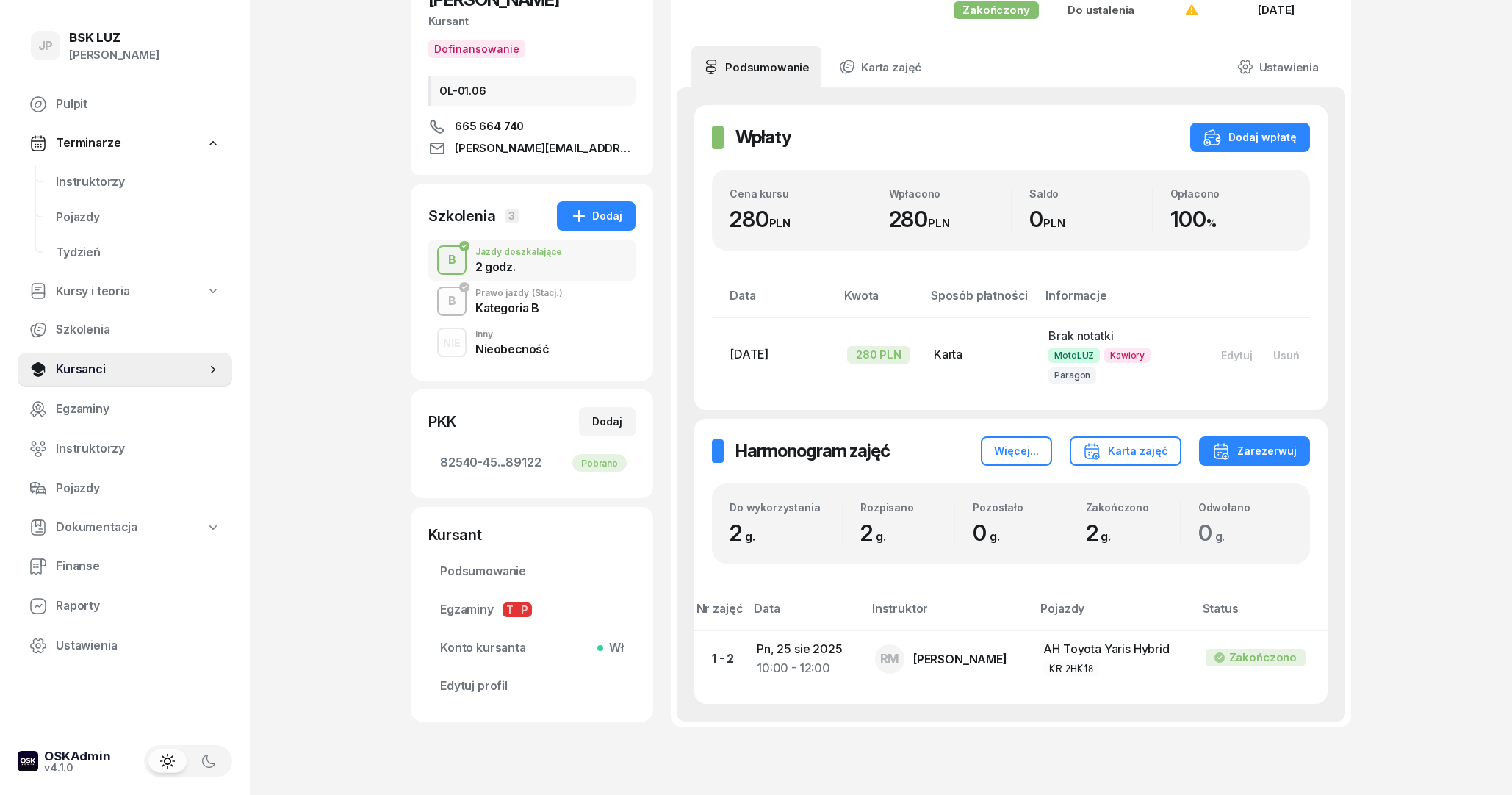
click at [535, 290] on span "(Stacj.)" at bounding box center [547, 293] width 30 height 8
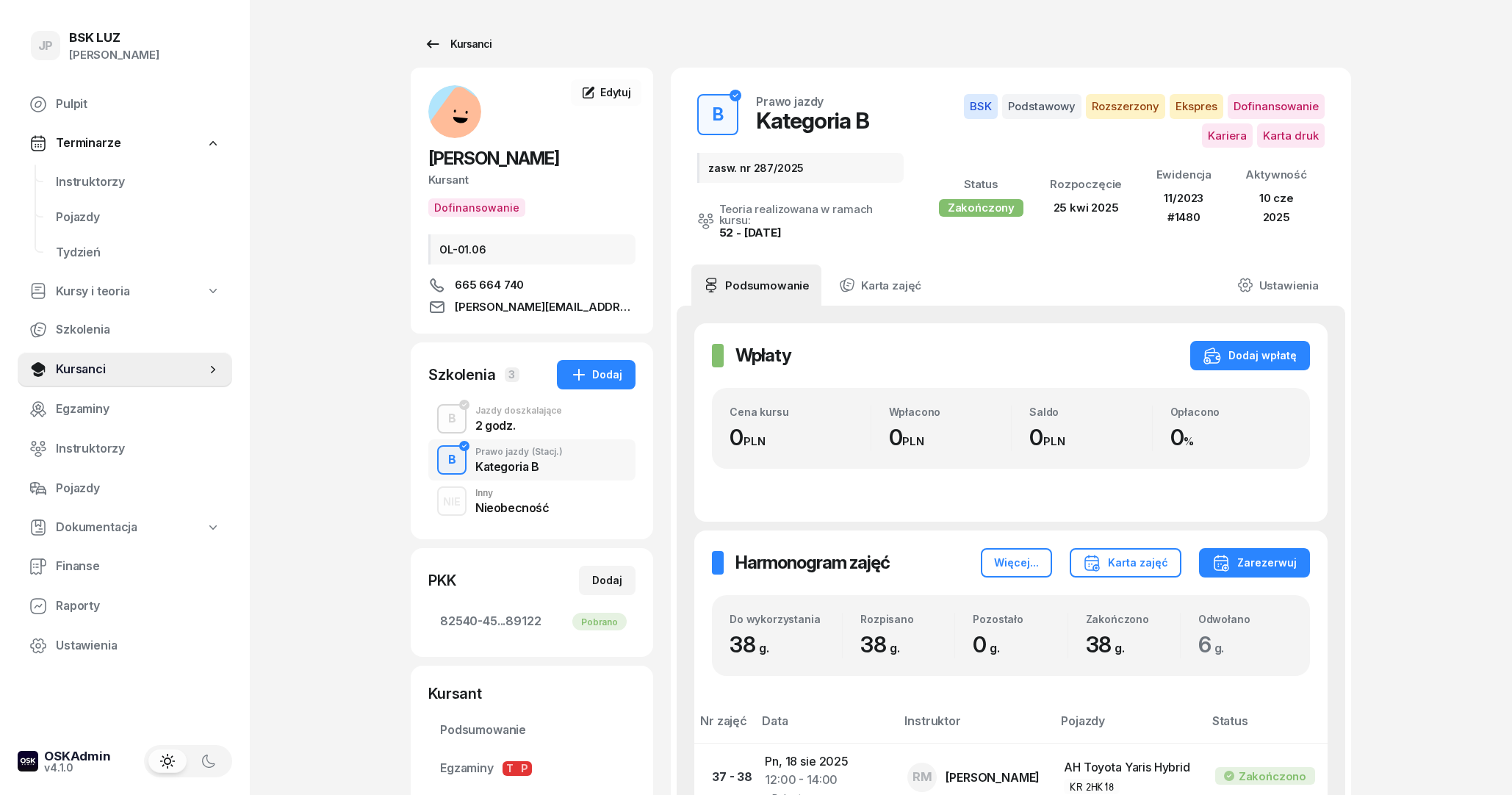
click at [436, 40] on icon at bounding box center [432, 44] width 18 height 18
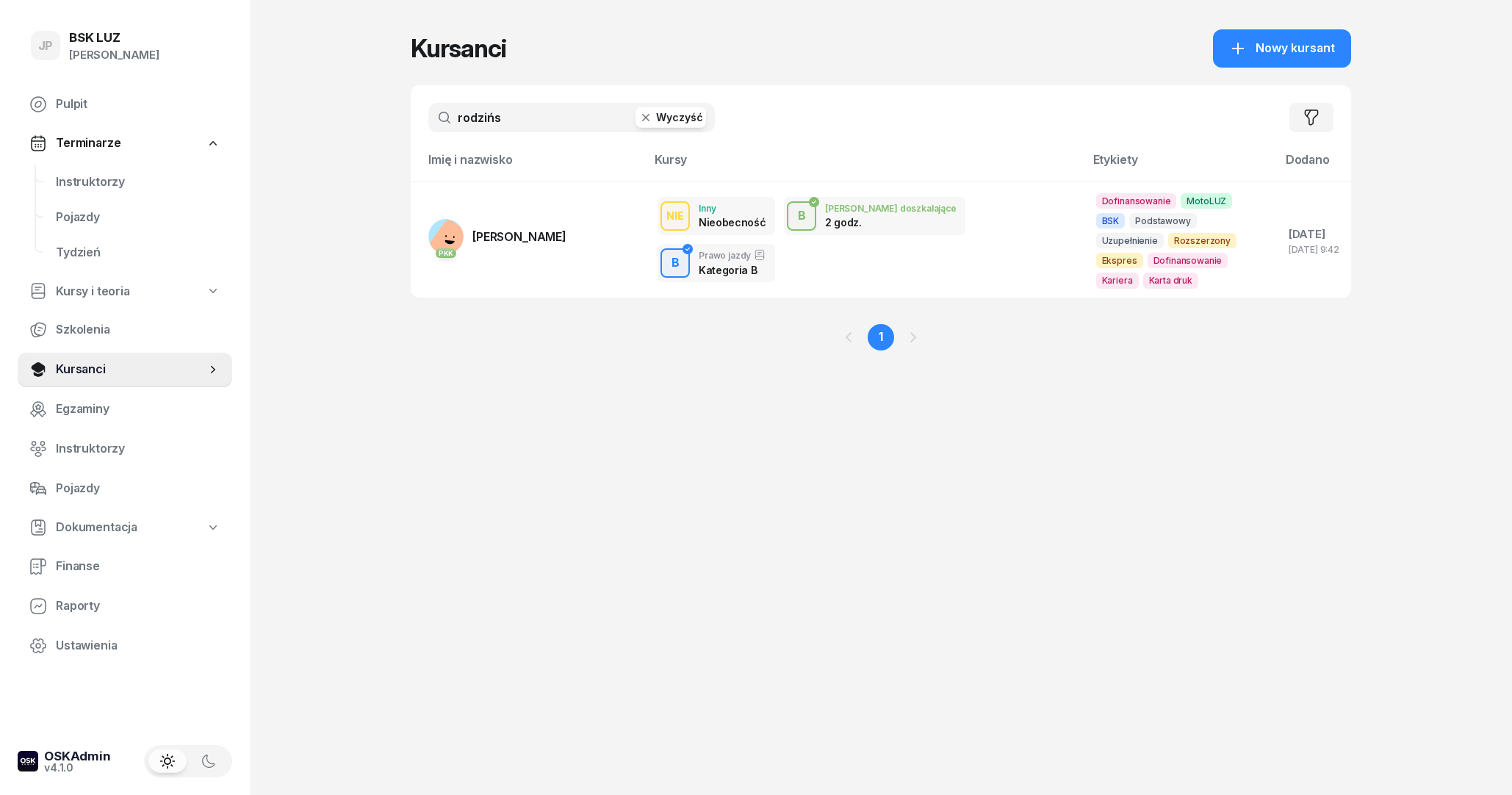
click at [674, 128] on input "rodzińs" at bounding box center [571, 118] width 287 height 30
click at [661, 116] on button "Wyczyść" at bounding box center [670, 118] width 70 height 20
click at [538, 117] on input "text" at bounding box center [571, 118] width 287 height 30
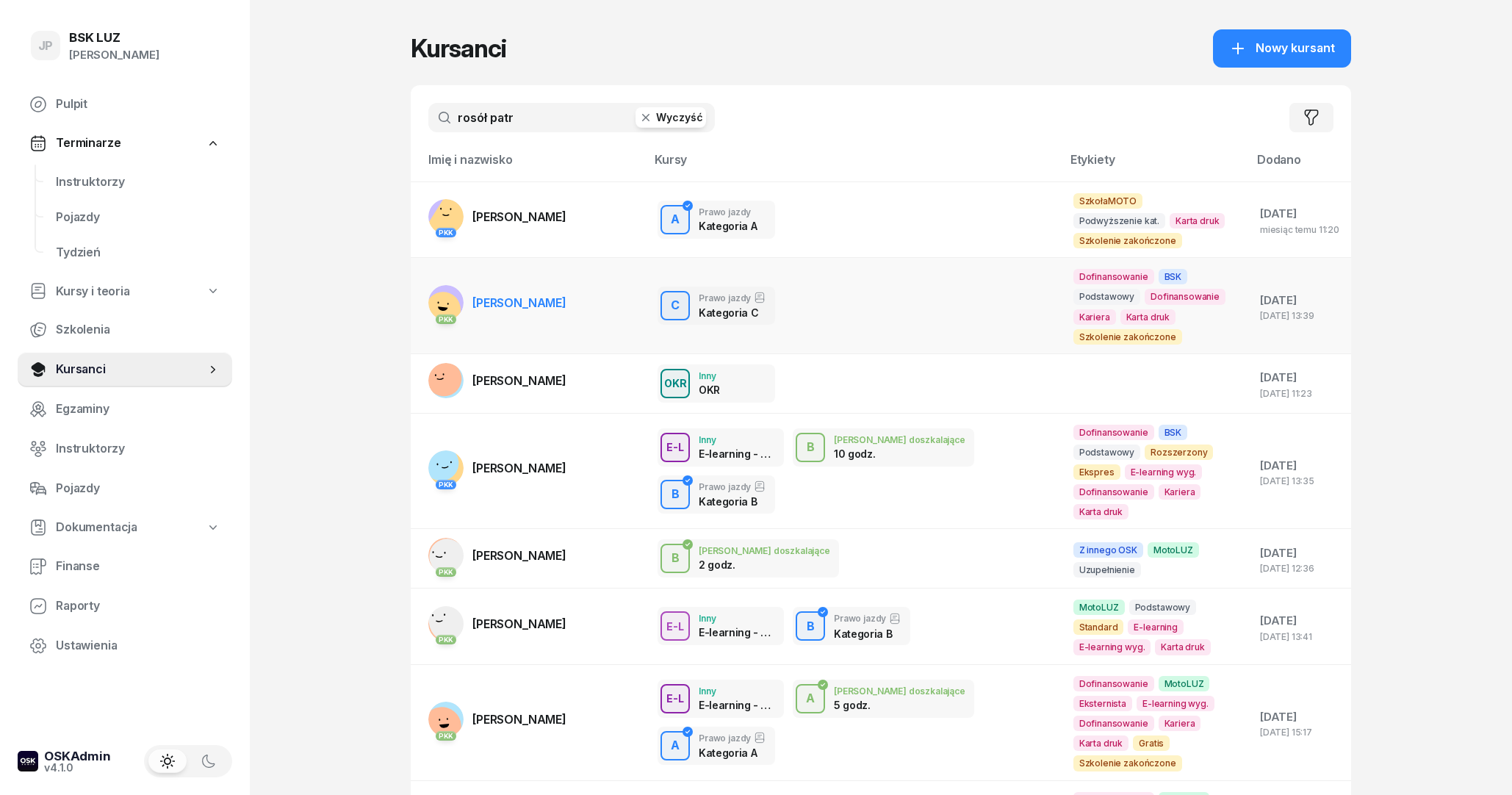
type input "rosół patr"
click at [529, 295] on span "[PERSON_NAME]" at bounding box center [519, 302] width 94 height 14
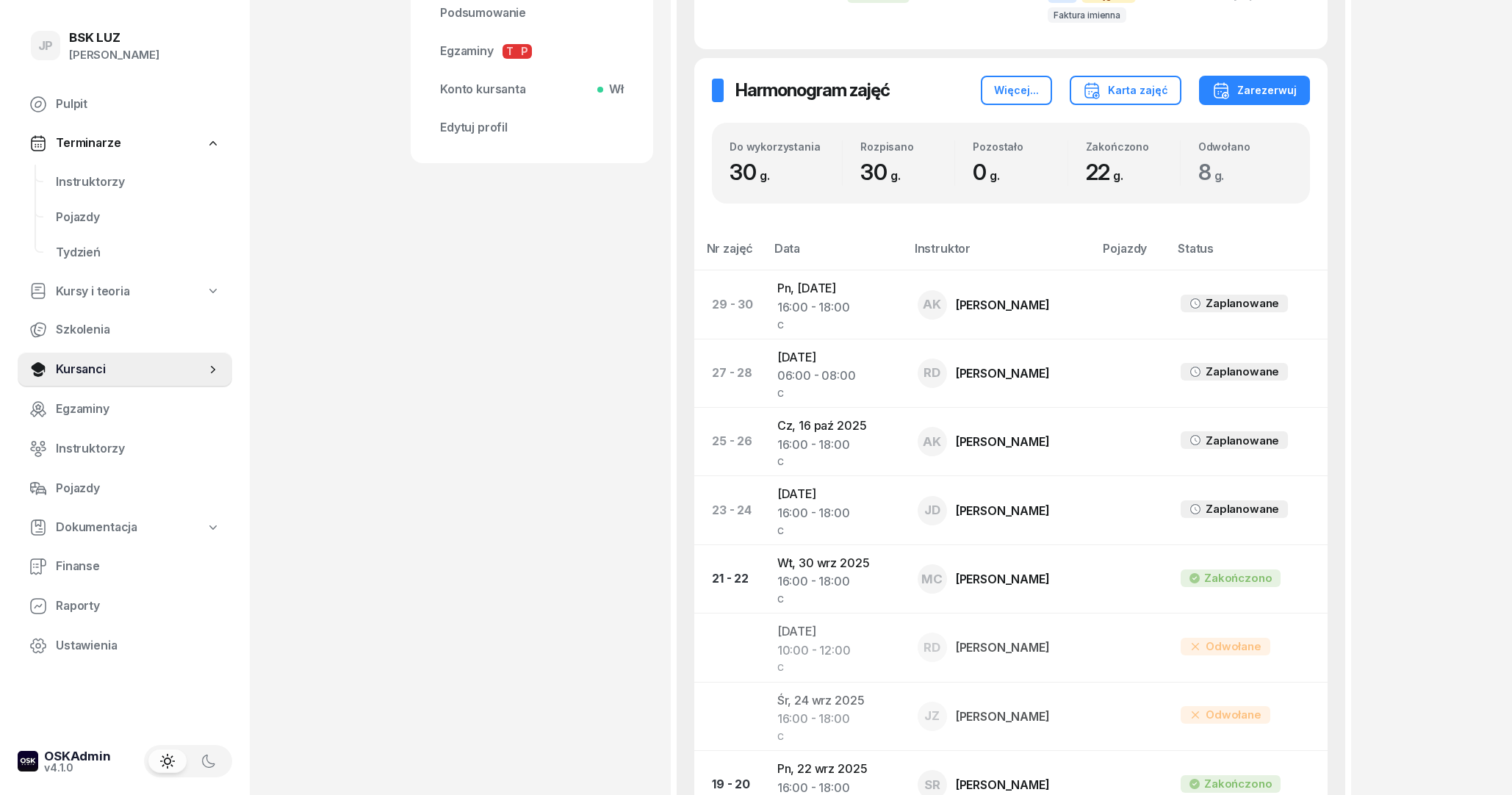
scroll to position [317, 0]
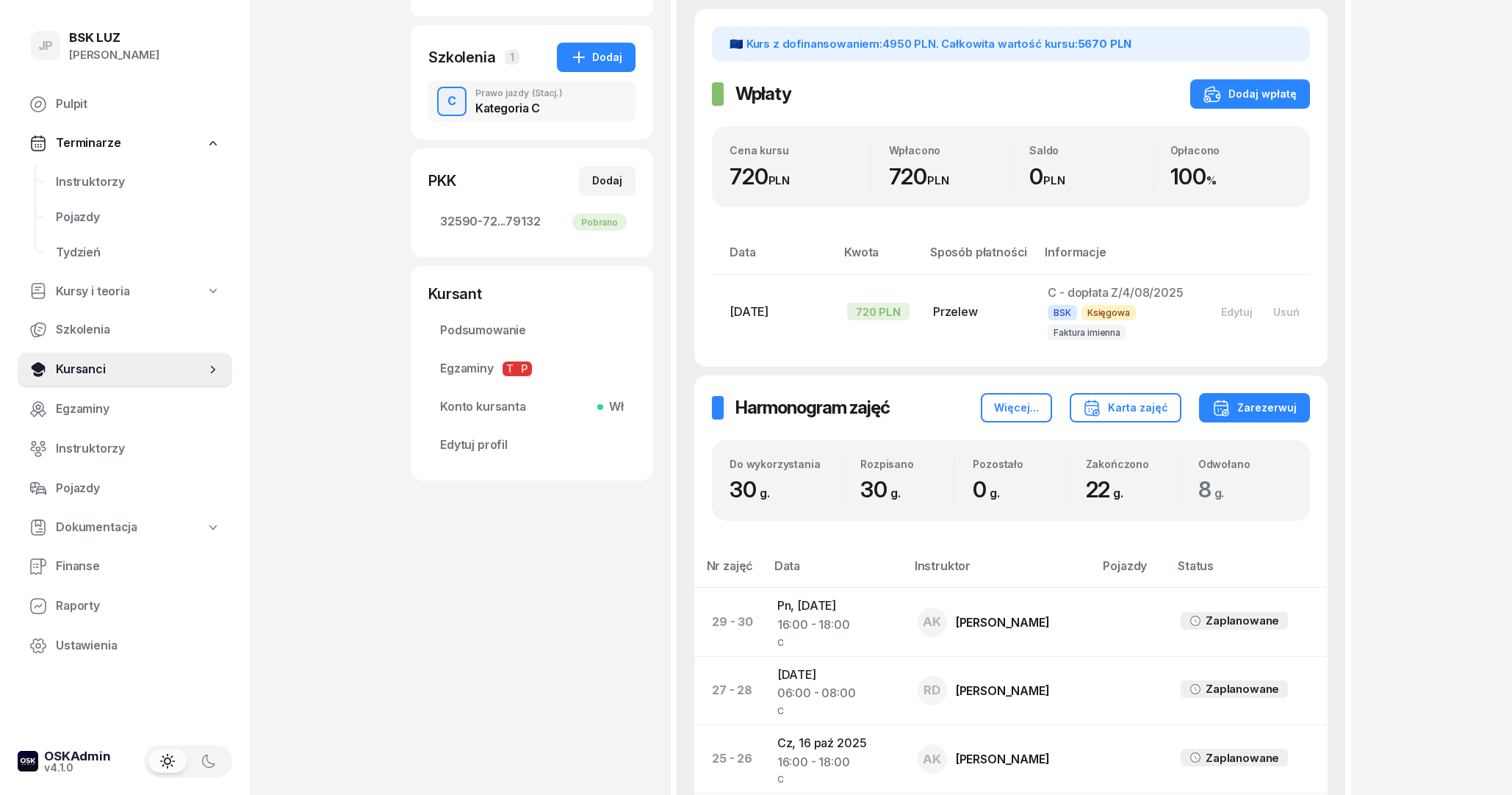
click at [88, 375] on span "Kursanci" at bounding box center [130, 370] width 150 height 19
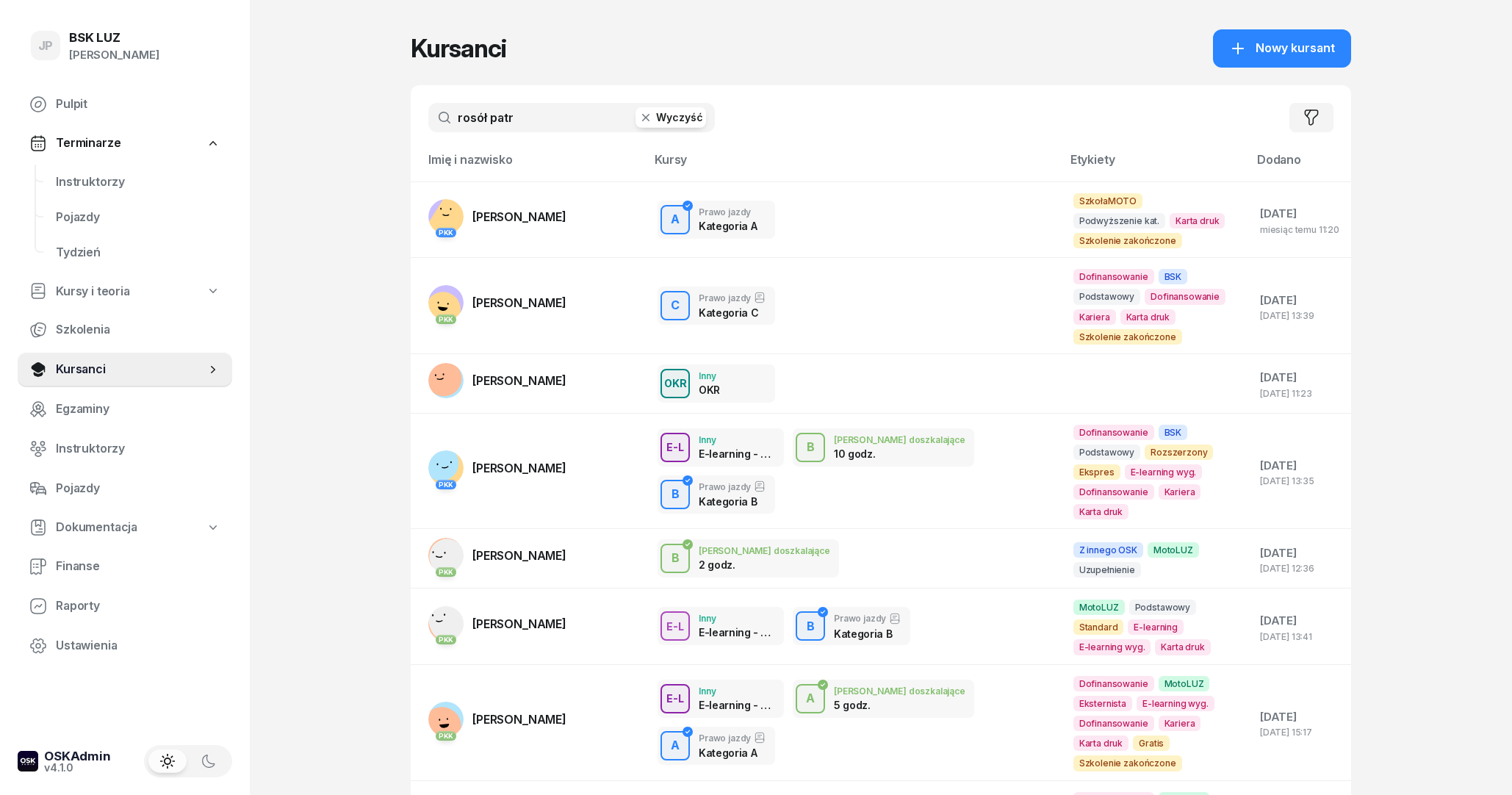
click at [685, 112] on button "Wyczyść" at bounding box center [670, 118] width 70 height 20
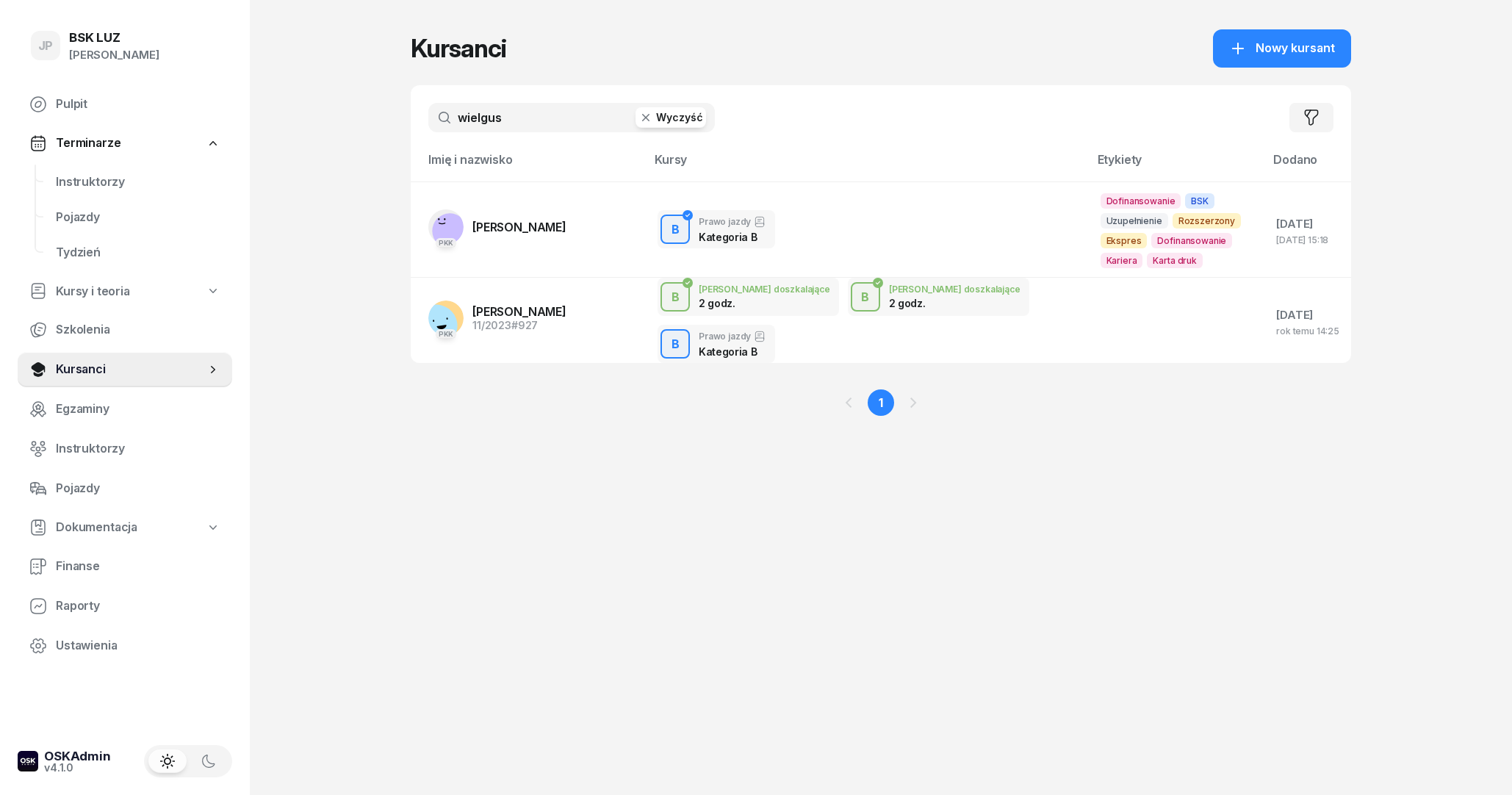
type input "wielgus"
click at [497, 227] on span "[PERSON_NAME]" at bounding box center [519, 227] width 94 height 14
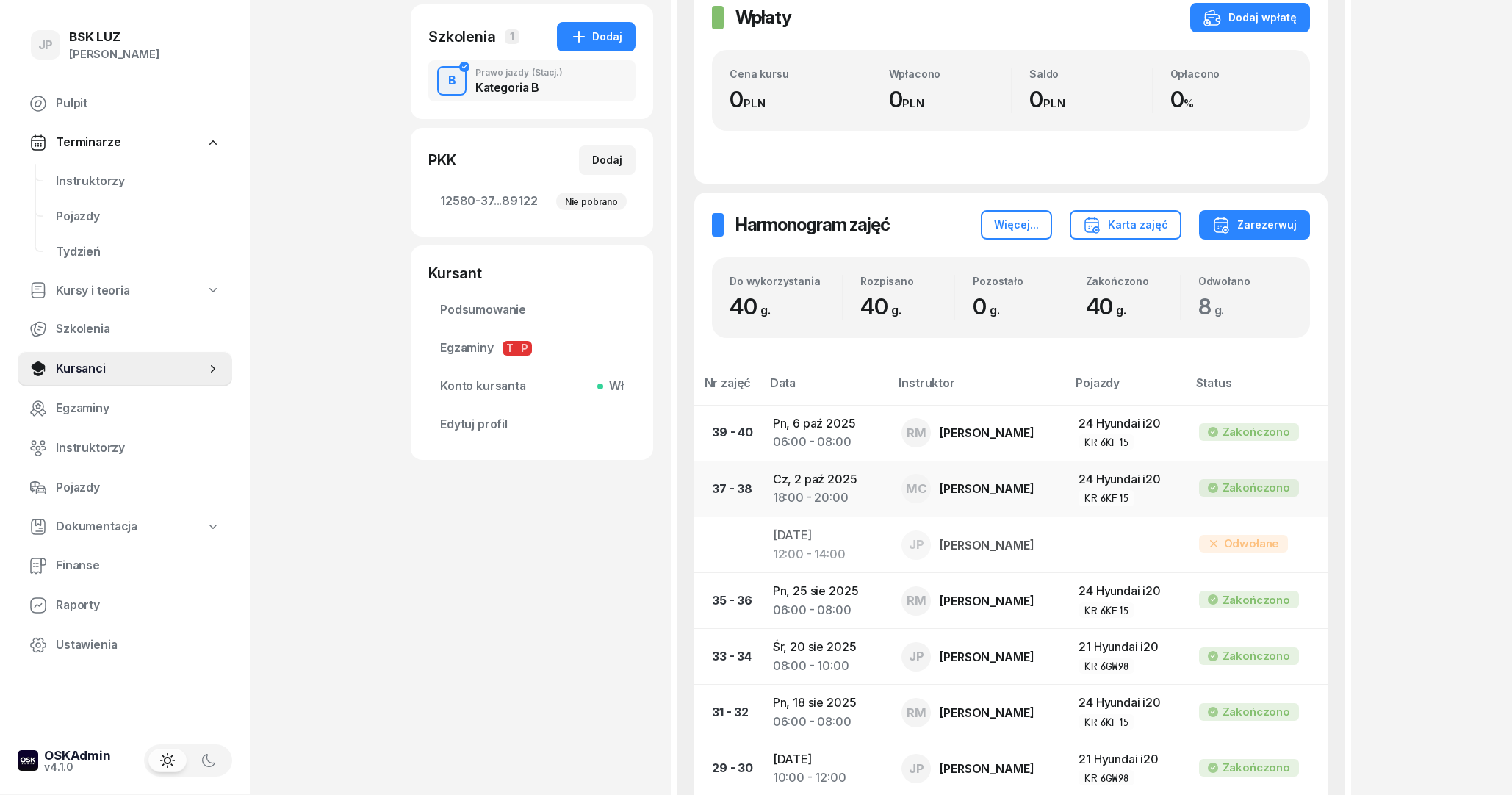
scroll to position [317, 0]
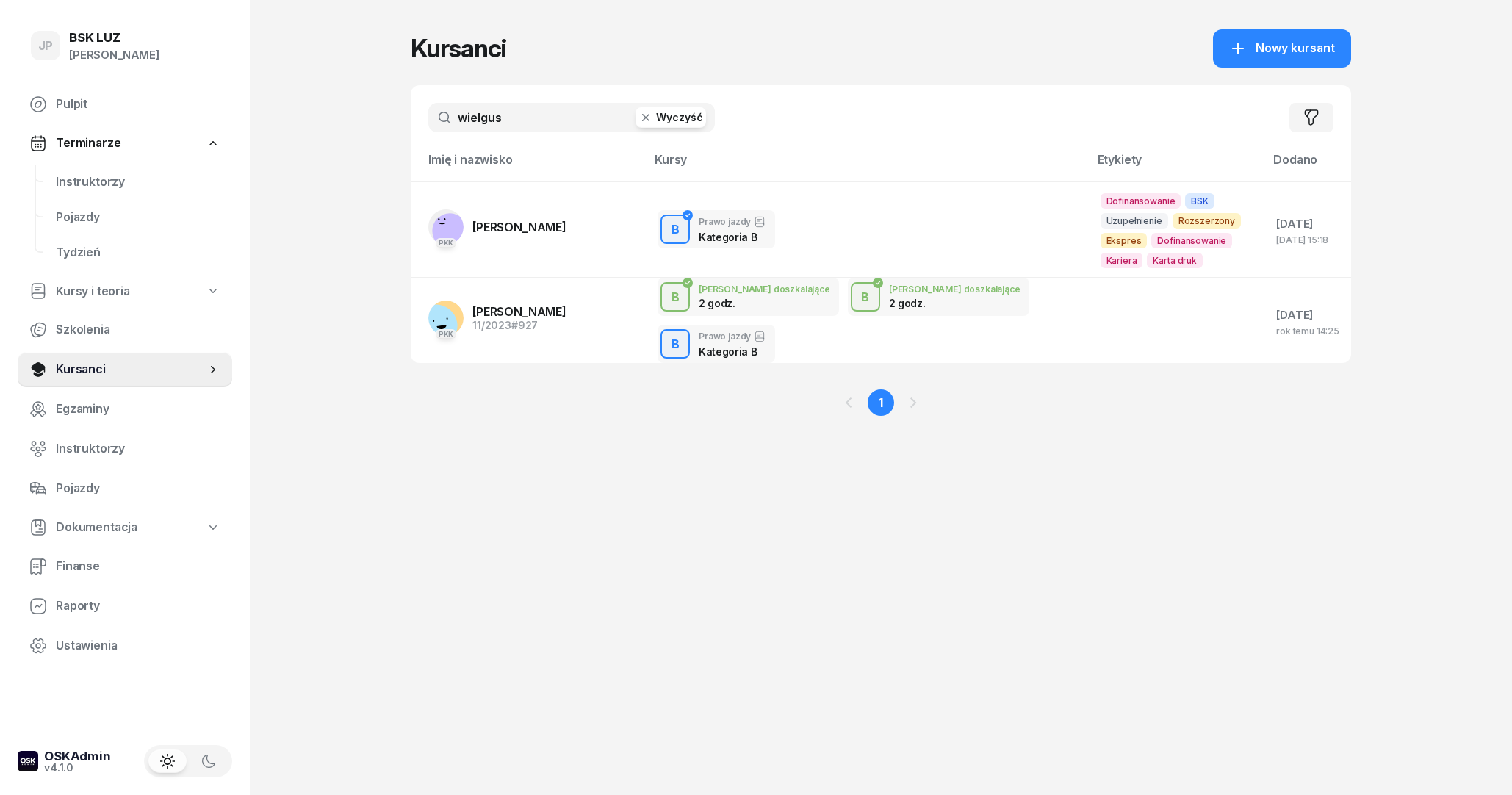
drag, startPoint x: 674, startPoint y: 118, endPoint x: 645, endPoint y: 108, distance: 30.7
click at [674, 117] on button "Wyczyść" at bounding box center [670, 118] width 70 height 20
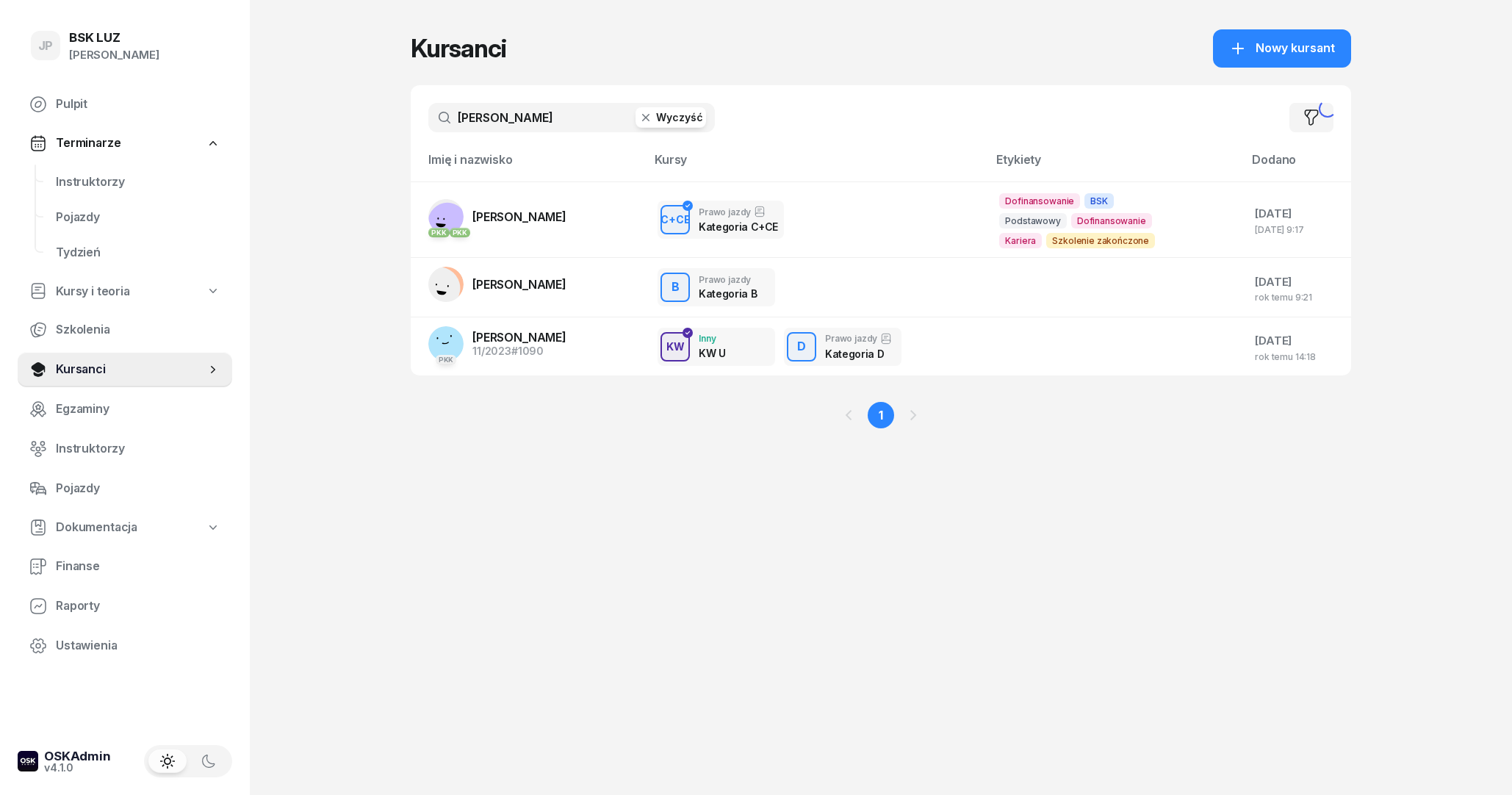
type input "[PERSON_NAME]"
click at [518, 211] on span "[PERSON_NAME]" at bounding box center [519, 217] width 94 height 14
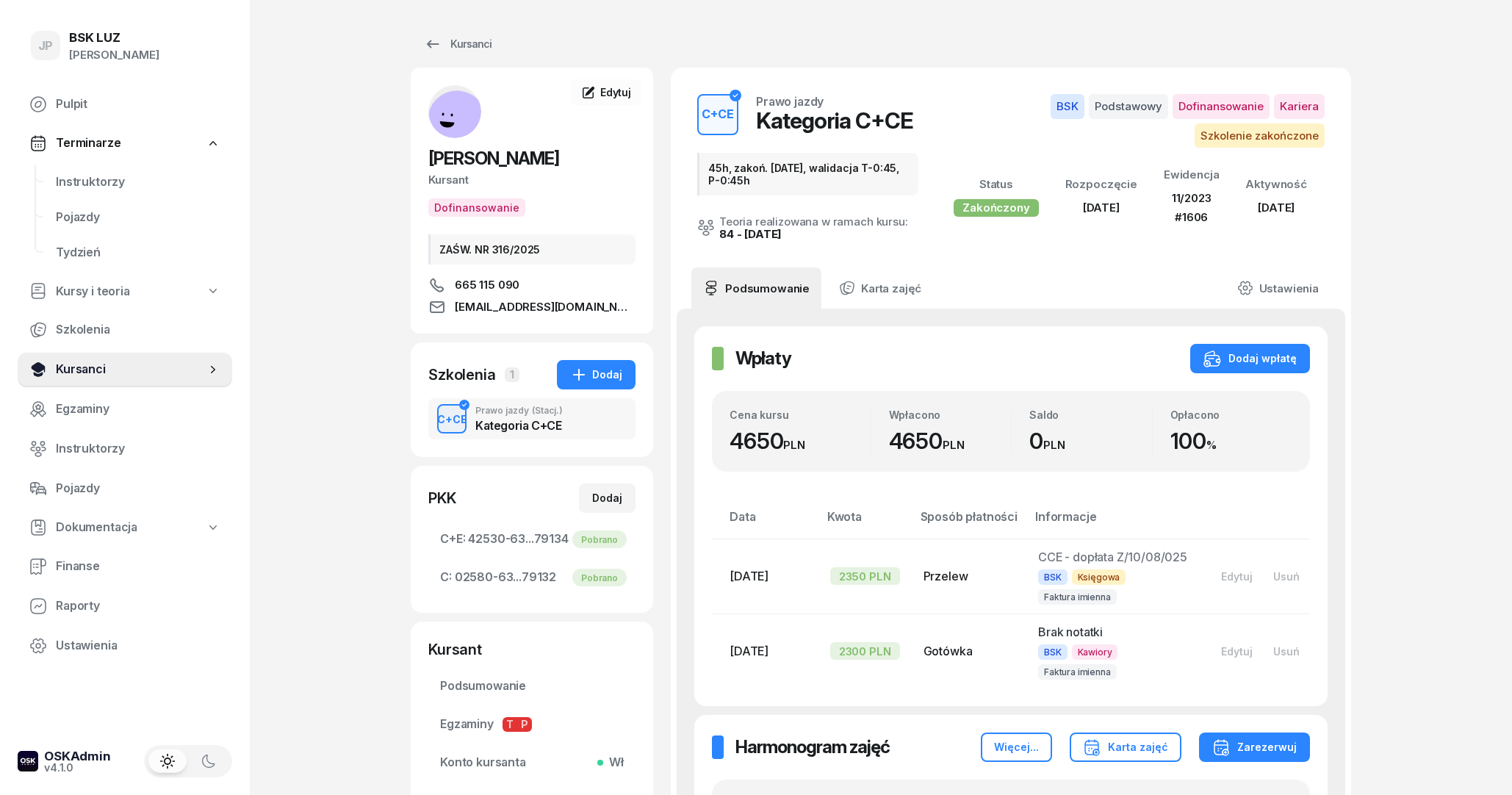
click at [74, 368] on span "Kursanci" at bounding box center [130, 370] width 150 height 19
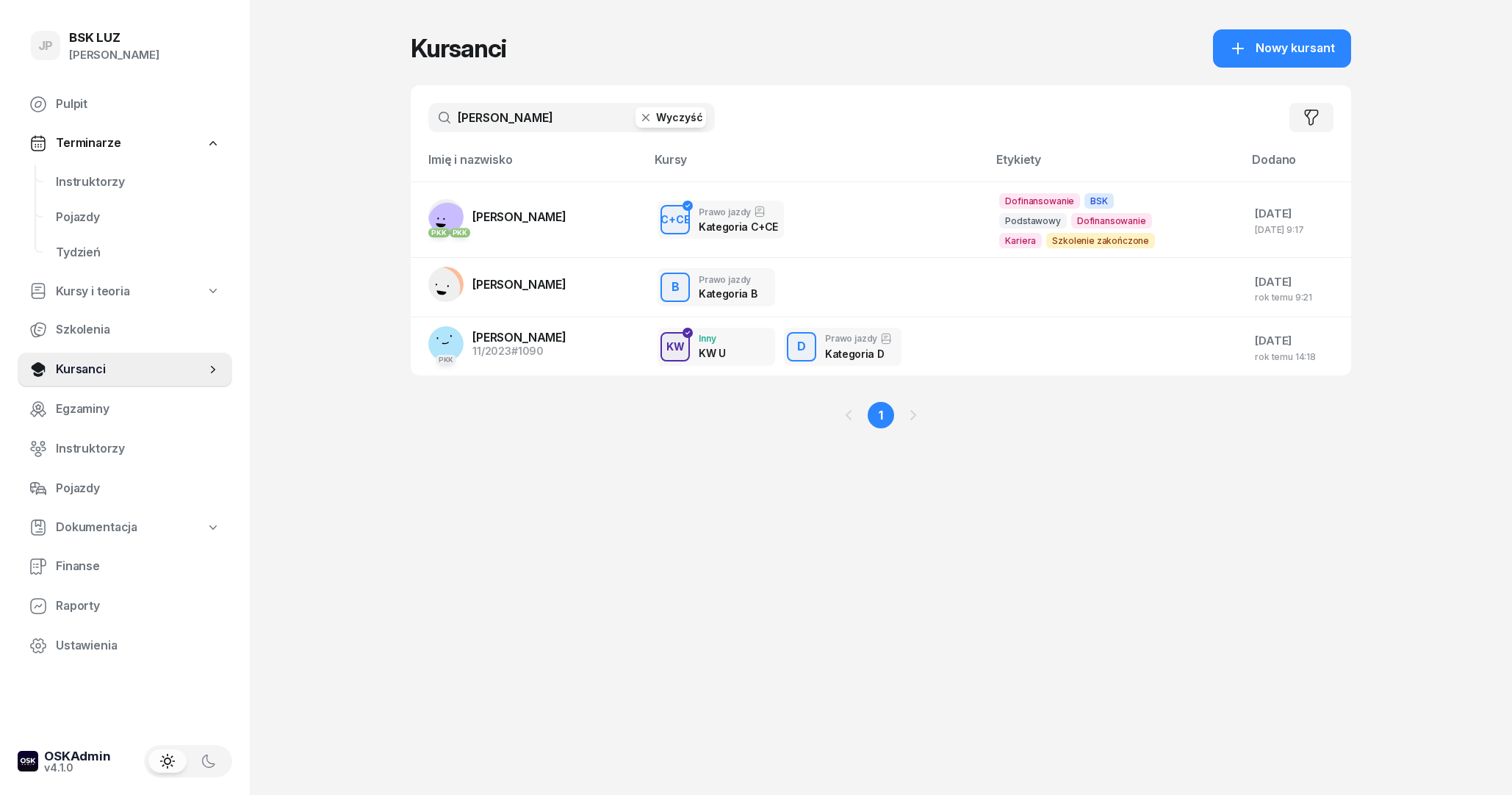
click at [687, 118] on button "Wyczyść" at bounding box center [670, 118] width 70 height 20
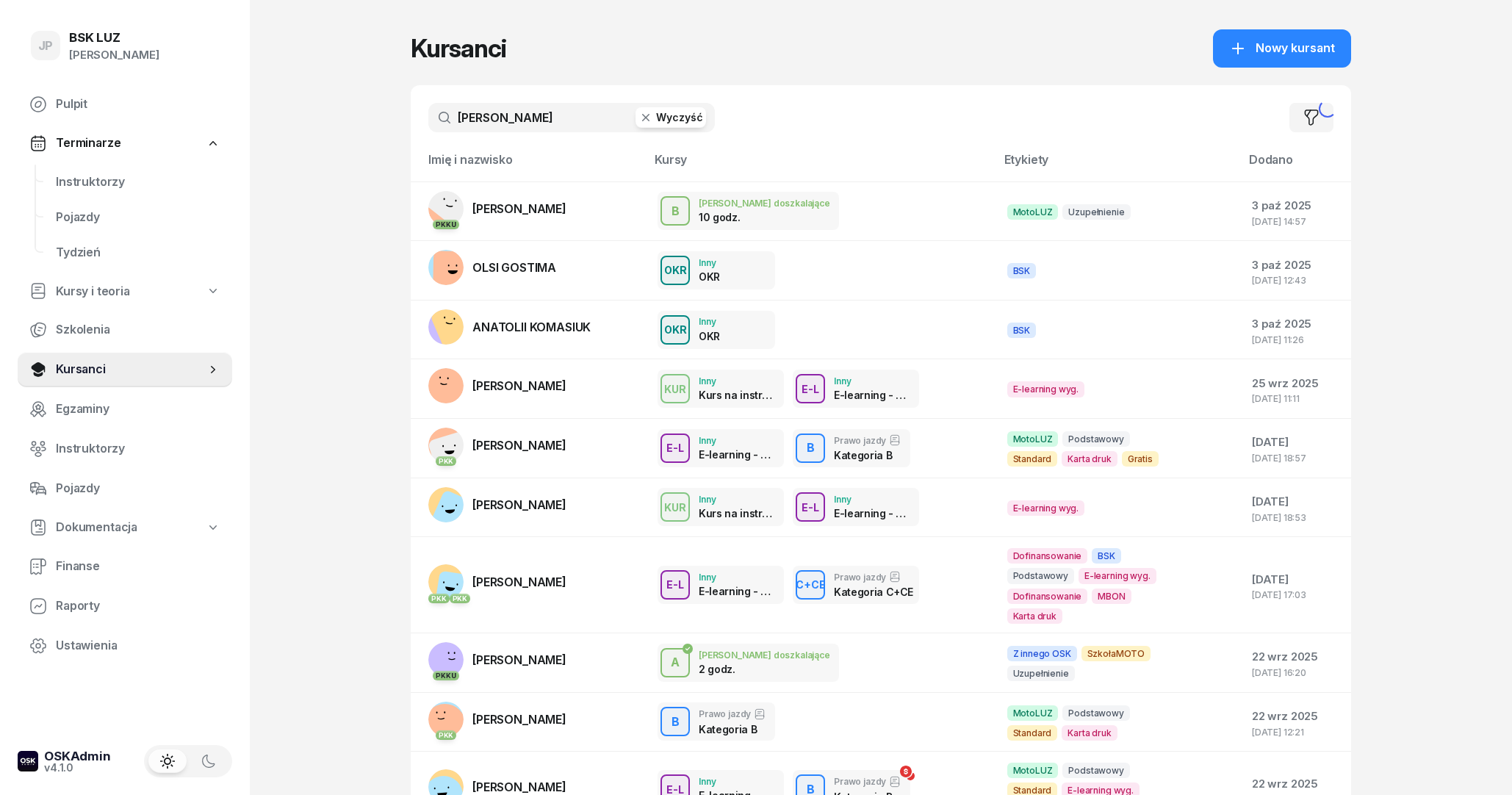
type input "[PERSON_NAME]"
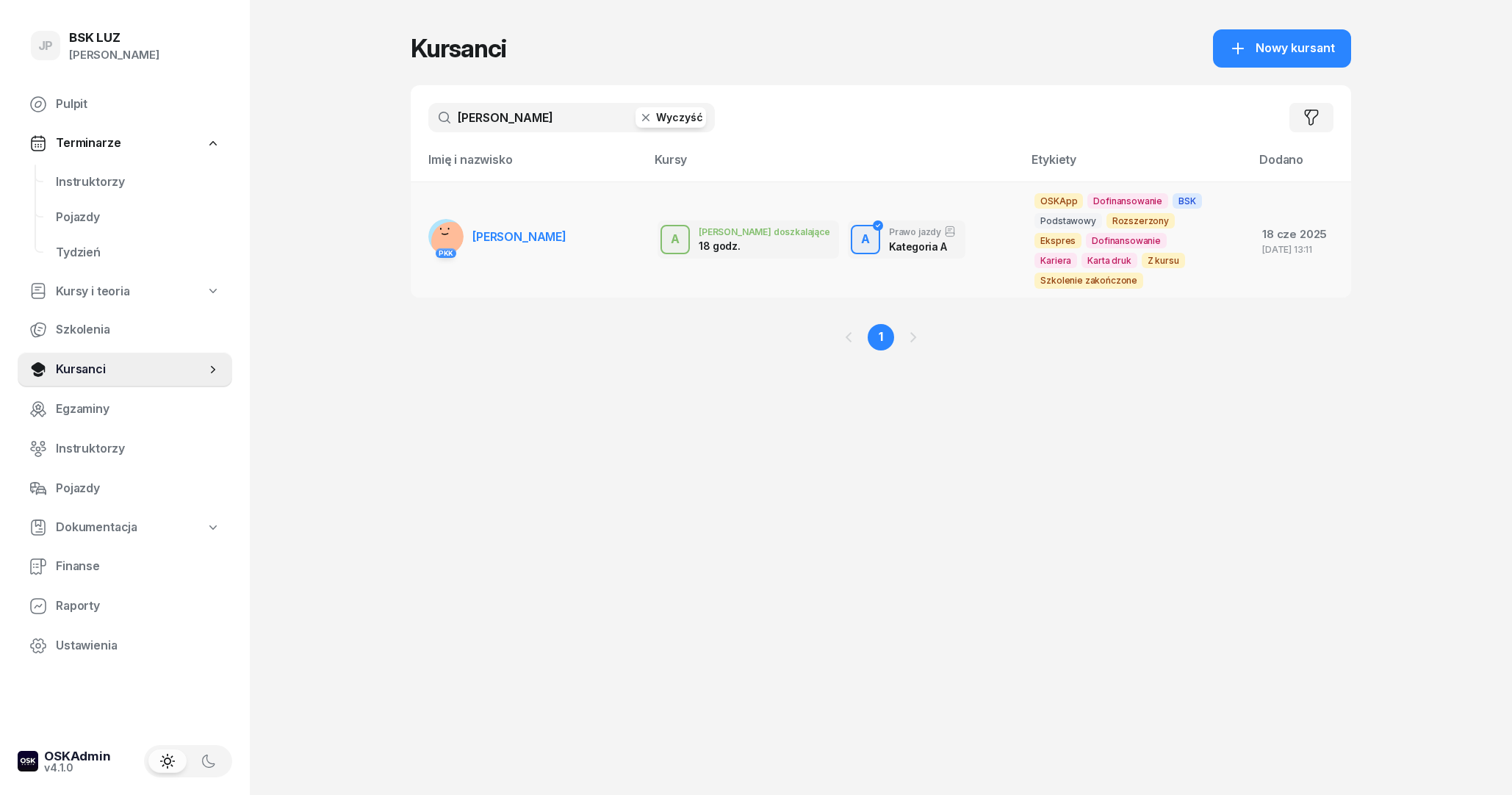
click at [553, 254] on link "PKK [PERSON_NAME]" at bounding box center [496, 237] width 138 height 36
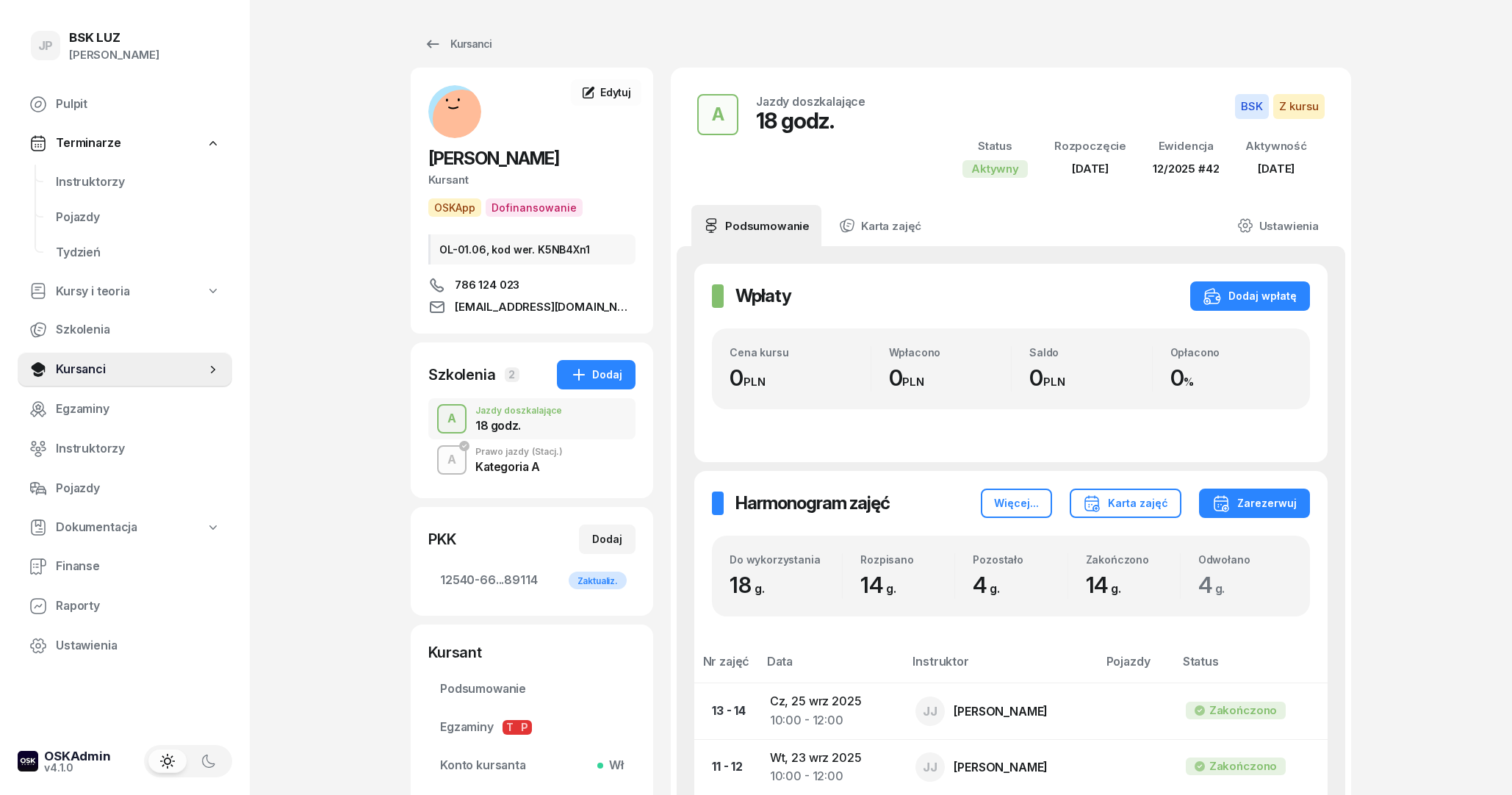
click at [524, 469] on div "Kategoria A" at bounding box center [518, 467] width 87 height 12
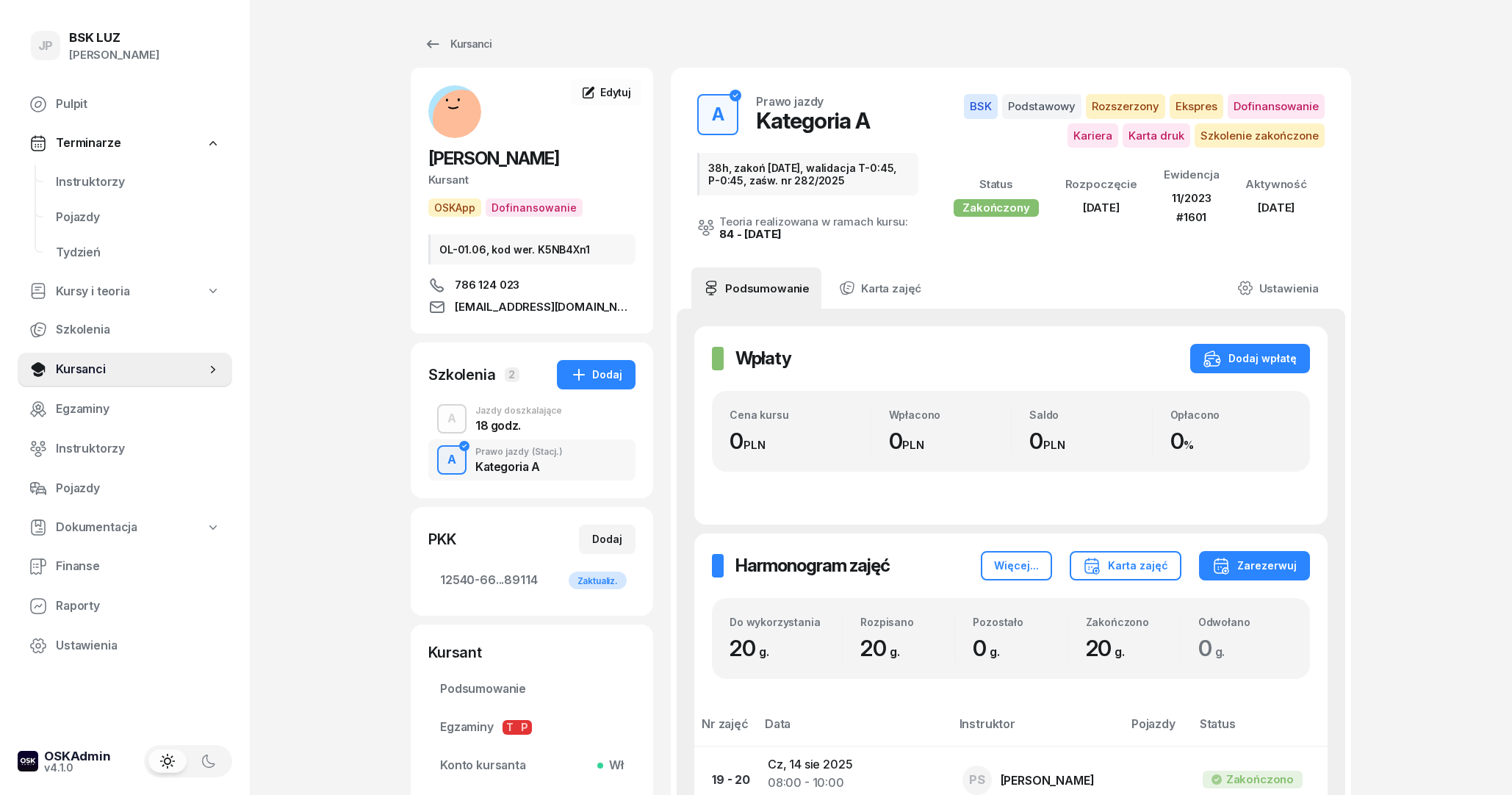
click at [512, 428] on div "18 godz." at bounding box center [518, 425] width 87 height 12
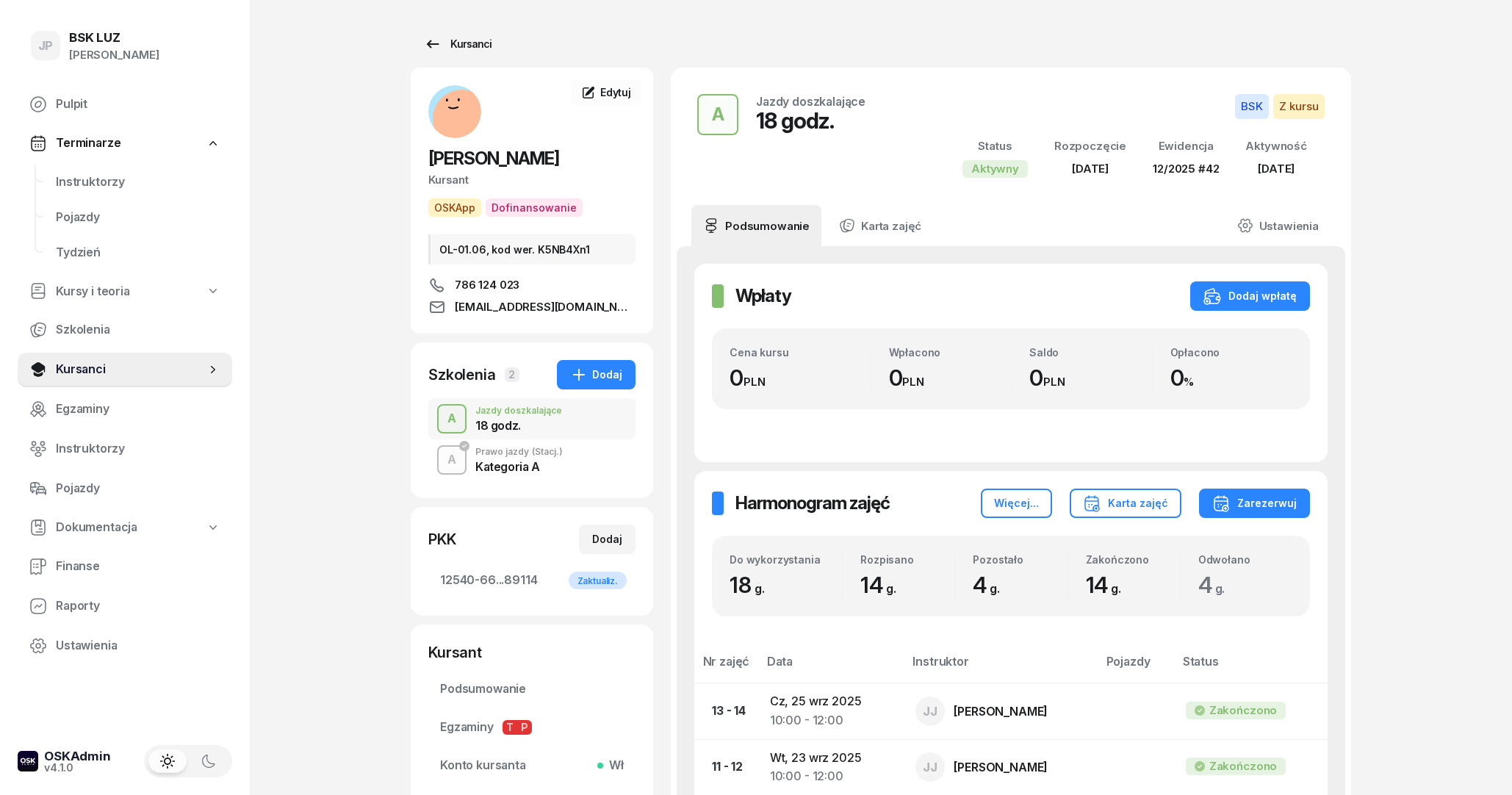
click at [432, 36] on icon at bounding box center [432, 44] width 18 height 18
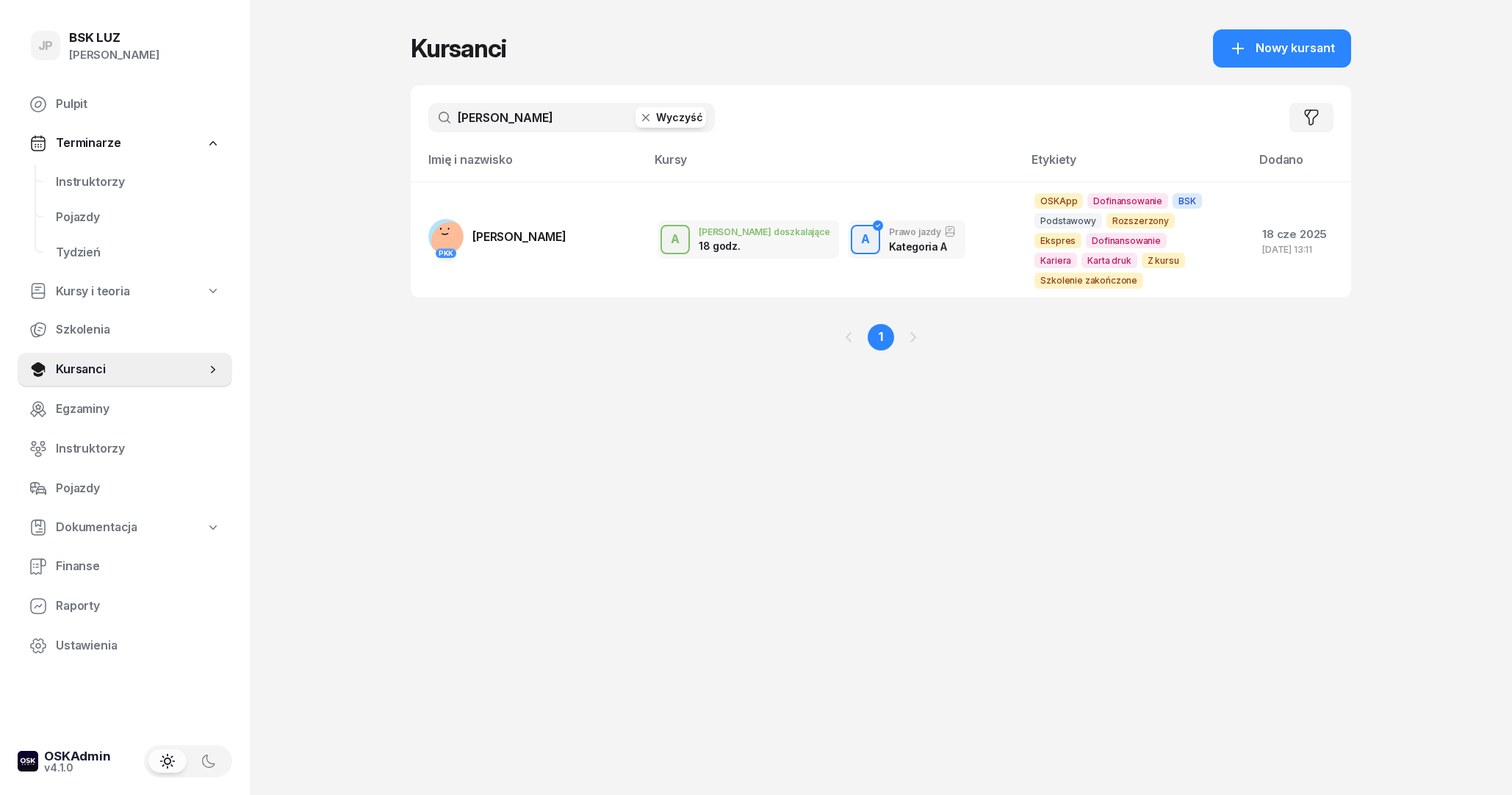
click at [685, 116] on button "Wyczyść" at bounding box center [670, 118] width 70 height 20
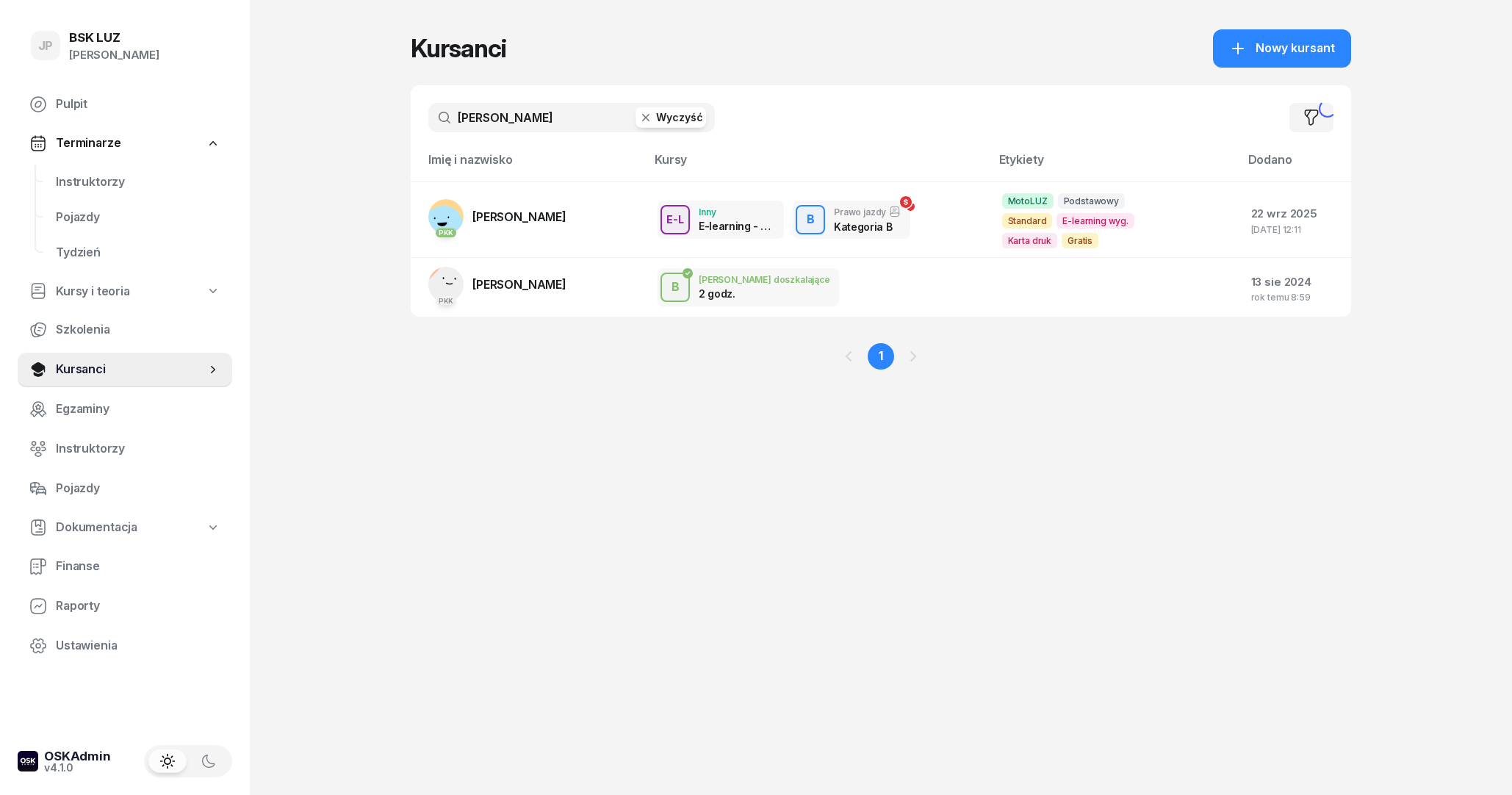
type input "[PERSON_NAME]"
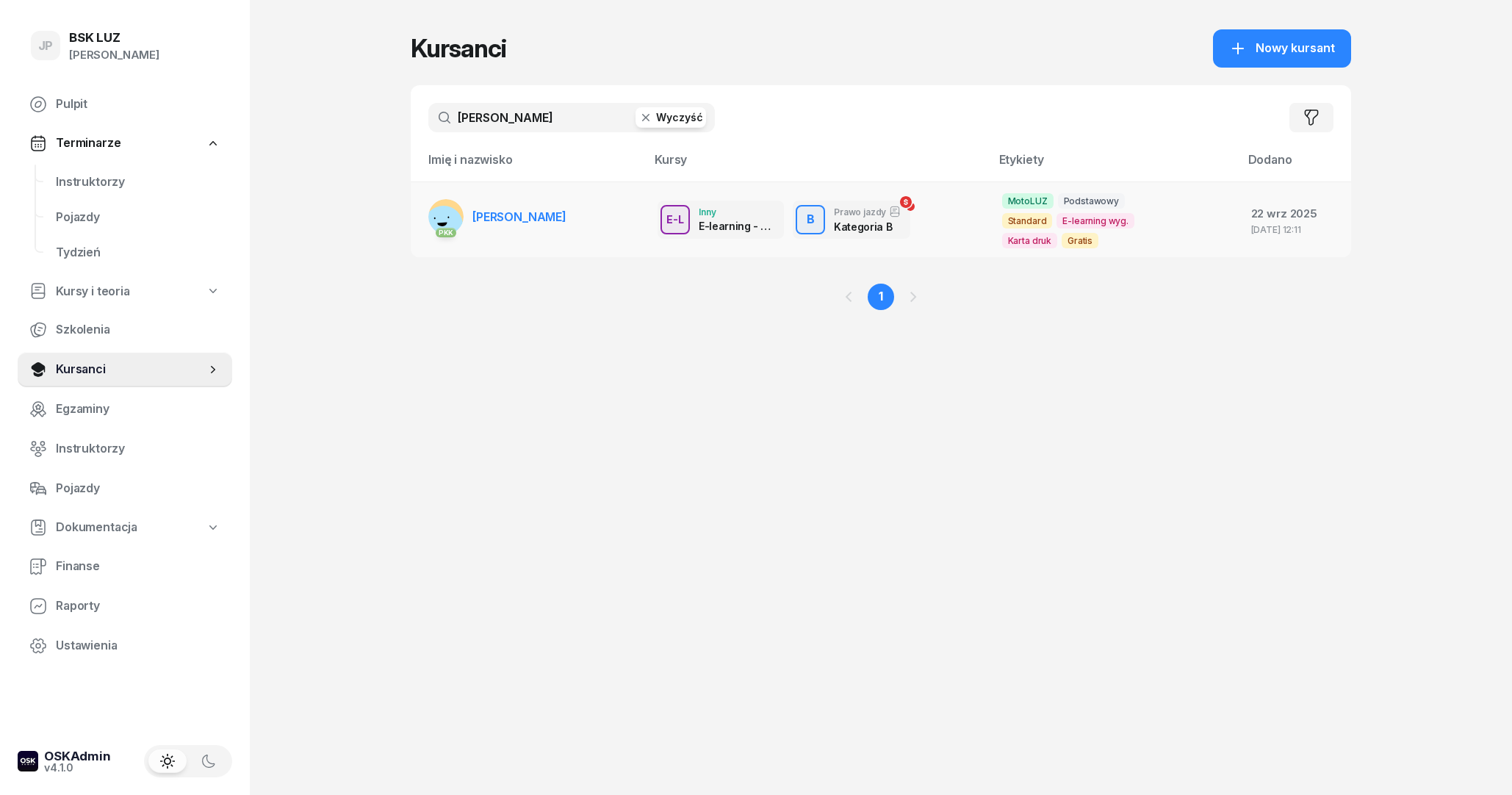
click at [556, 210] on span "[PERSON_NAME]" at bounding box center [519, 217] width 94 height 14
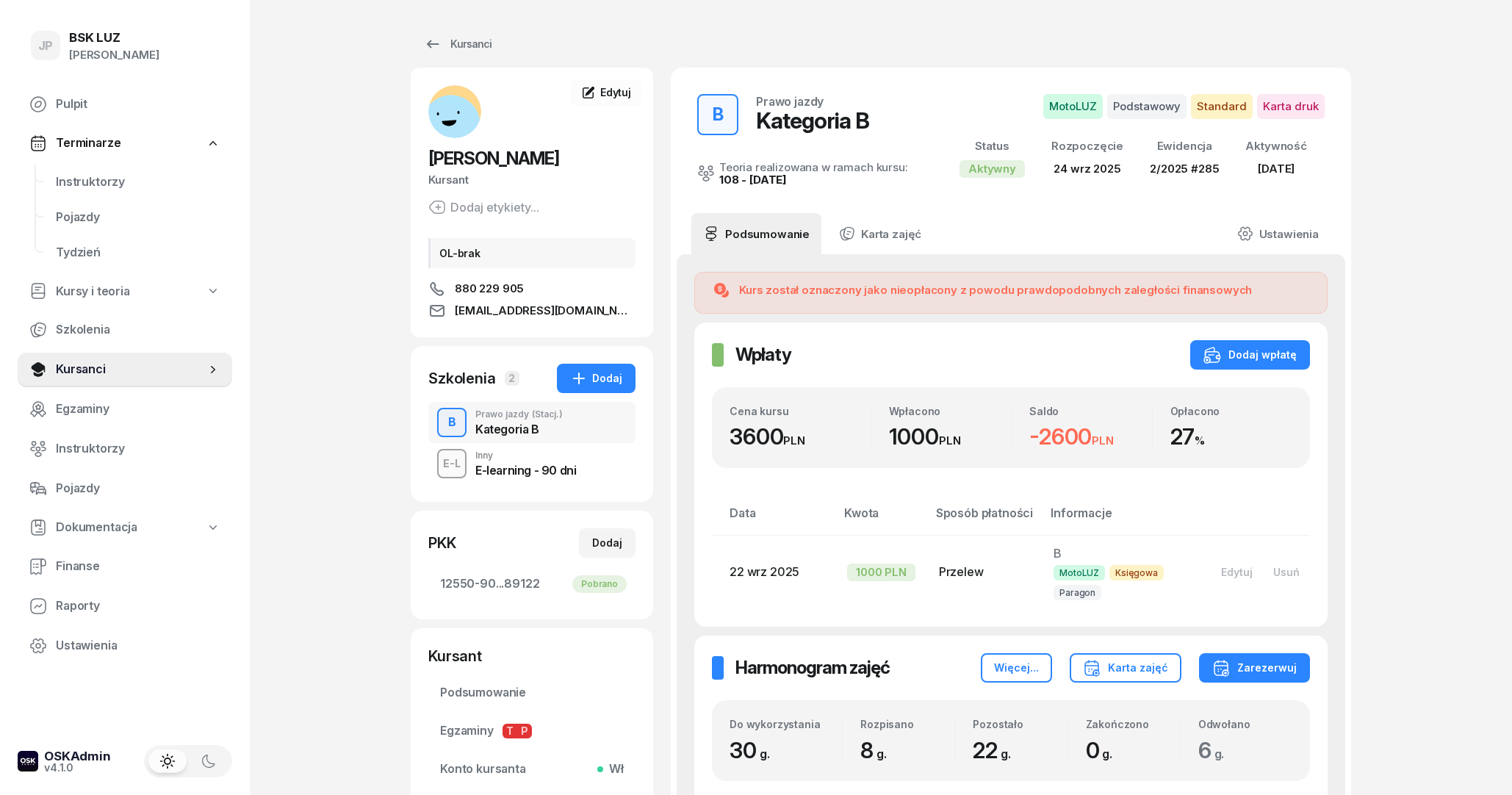
click at [545, 445] on div "E-L Inny E-learning - 90 dni" at bounding box center [531, 463] width 207 height 41
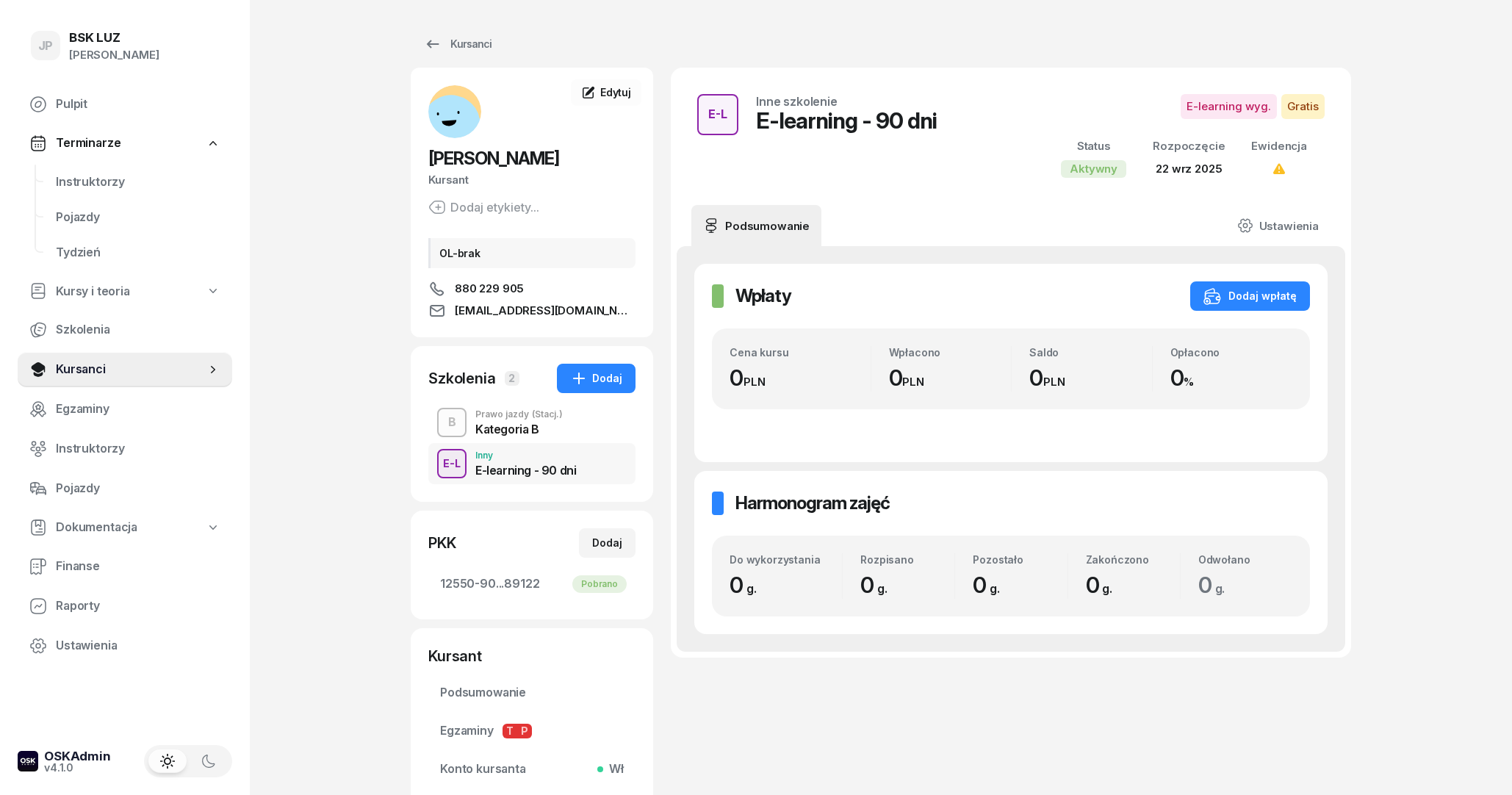
click at [551, 430] on div "Kategoria B" at bounding box center [518, 429] width 87 height 12
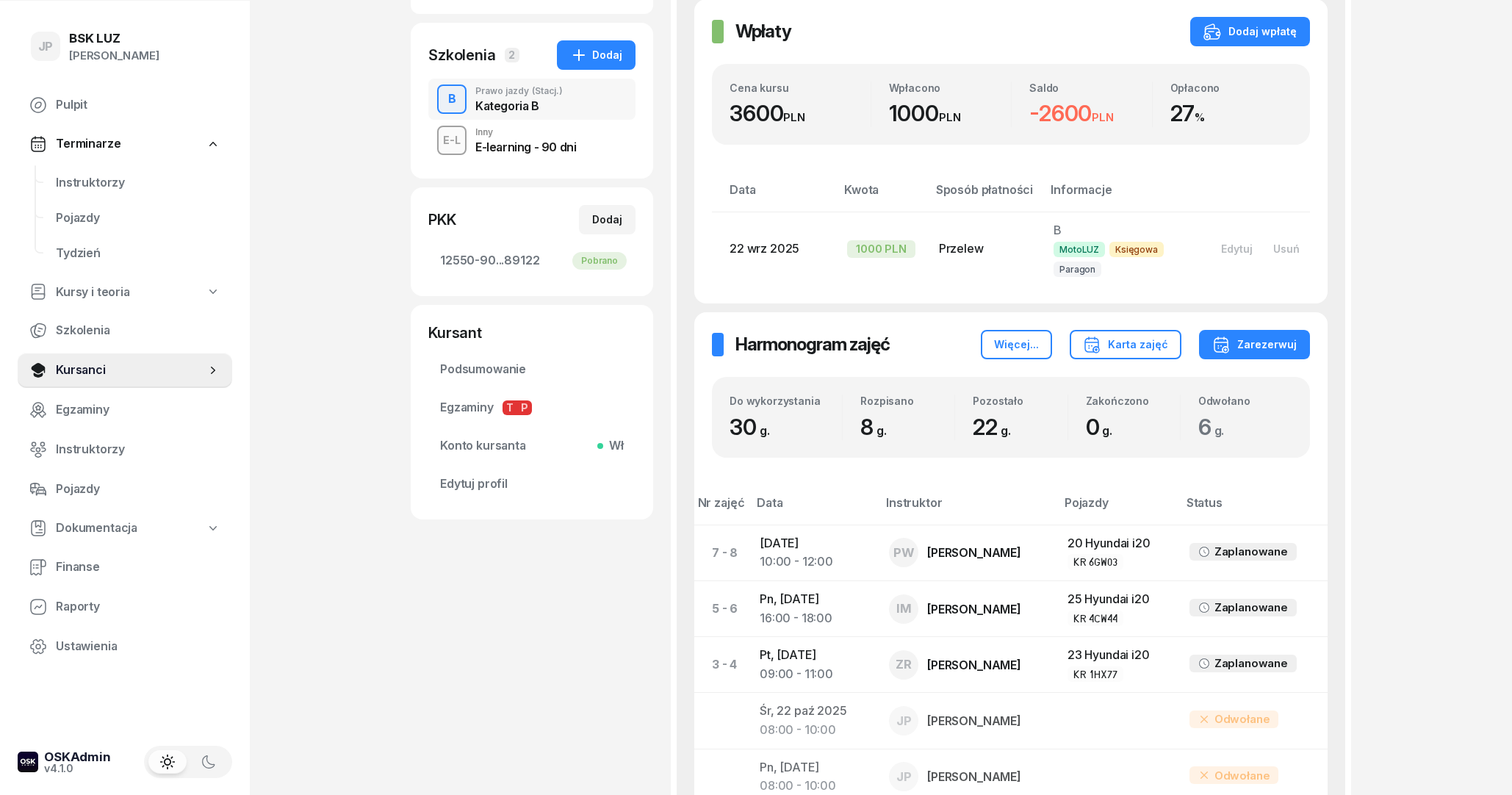
scroll to position [556, 0]
